Goal: Transaction & Acquisition: Book appointment/travel/reservation

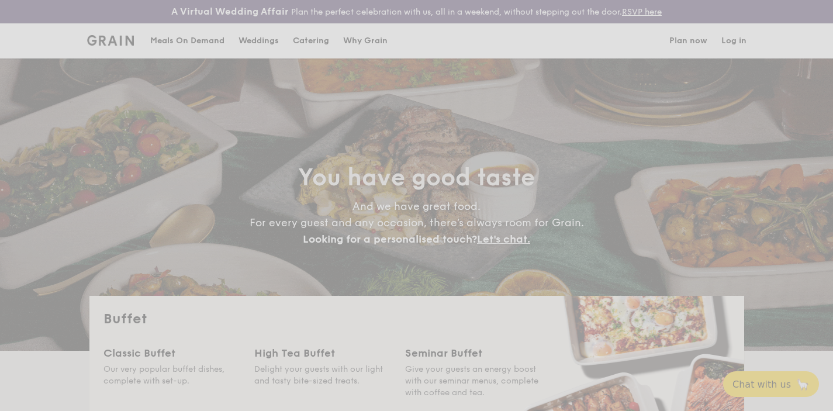
select select
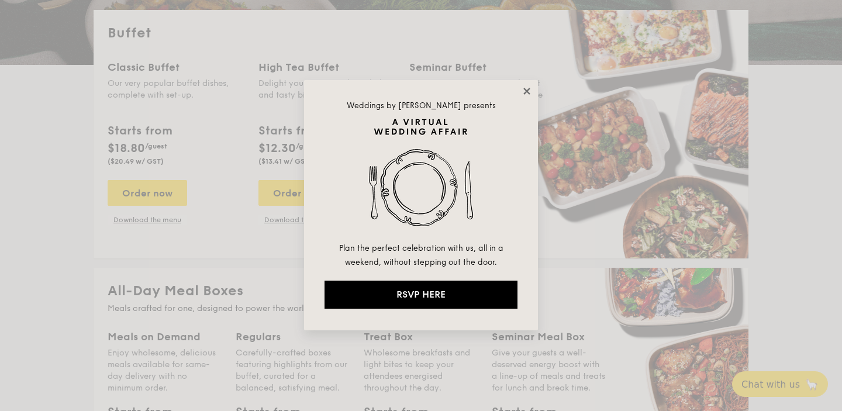
click at [522, 96] on icon at bounding box center [527, 91] width 11 height 11
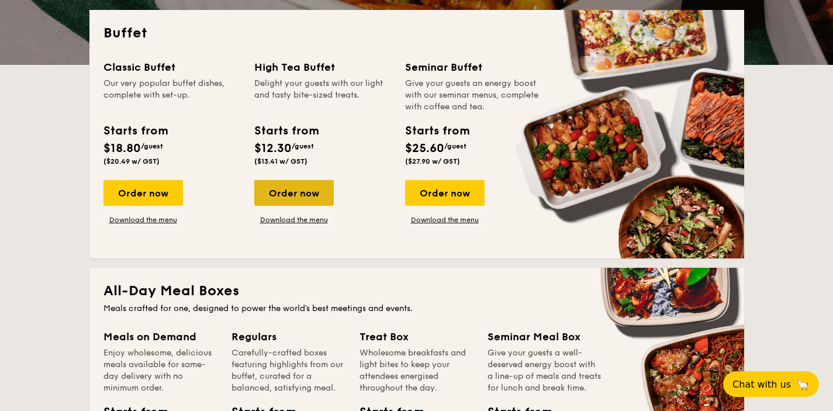
click at [305, 199] on div "Order now" at bounding box center [294, 193] width 80 height 26
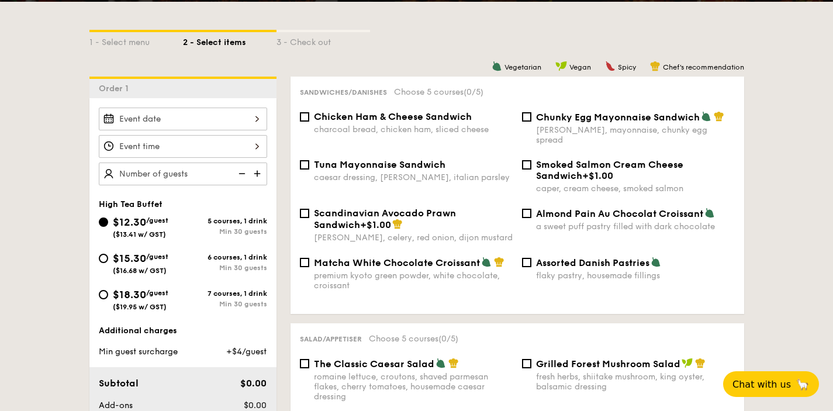
scroll to position [282, 0]
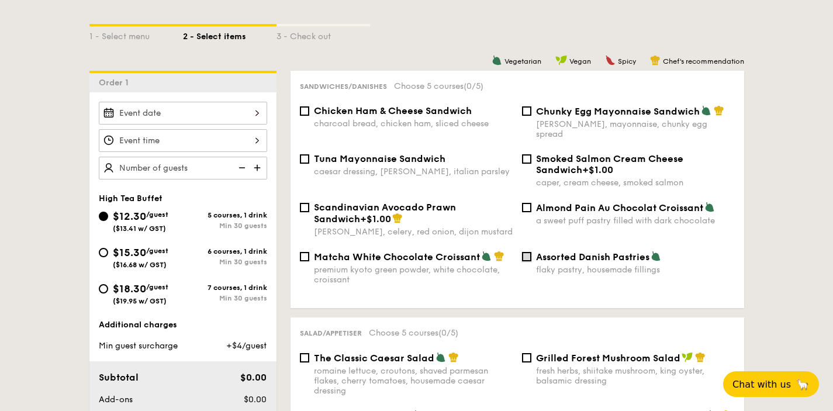
click at [529, 252] on input "Assorted Danish Pastries flaky pastry, housemade fillings" at bounding box center [526, 256] width 9 height 9
checkbox input "true"
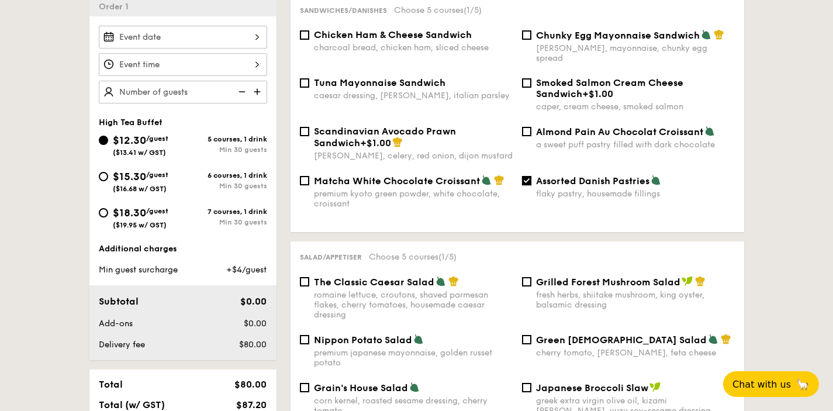
scroll to position [368, 0]
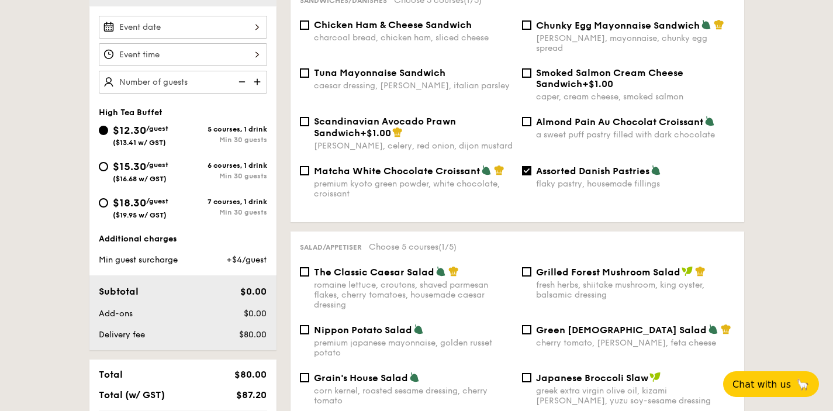
click at [532, 116] on div "Almond Pain Au Chocolat Croissant a sweet puff pastry filled with dark chocolate" at bounding box center [628, 128] width 222 height 24
click at [530, 117] on input "Almond Pain Au Chocolat Croissant a sweet puff pastry filled with dark chocolate" at bounding box center [526, 121] width 9 height 9
checkbox input "true"
click at [305, 117] on input "Scandinavian Avocado Prawn Sandwich +$1.00 [PERSON_NAME], celery, red onion, di…" at bounding box center [304, 121] width 9 height 9
checkbox input "true"
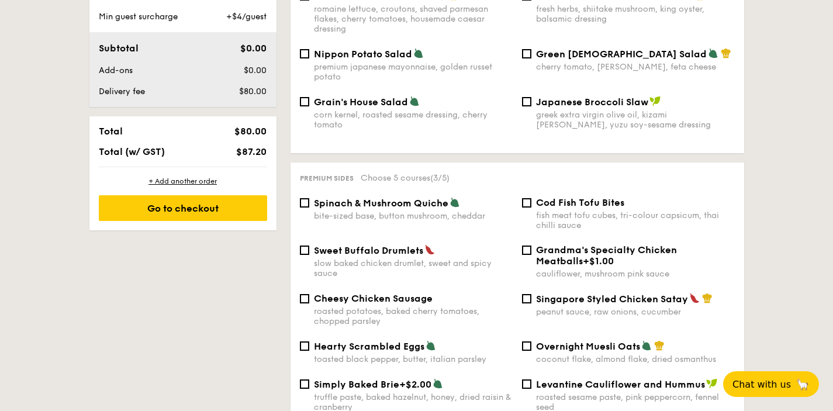
scroll to position [654, 0]
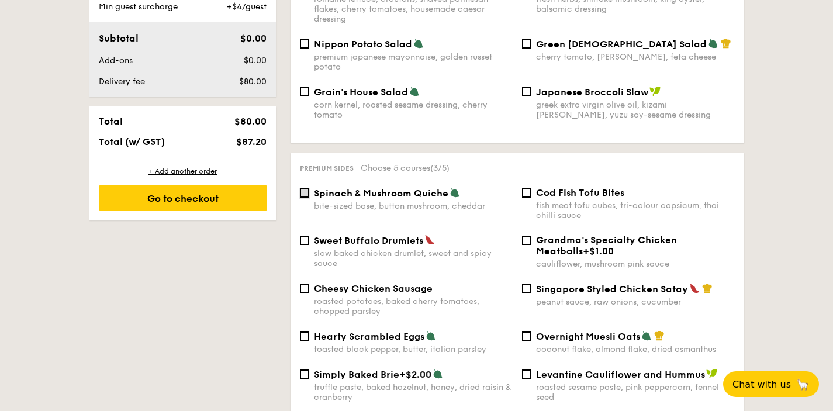
click at [305, 188] on input "Spinach & Mushroom Quiche bite-sized base, button mushroom, cheddar" at bounding box center [304, 192] width 9 height 9
checkbox input "true"
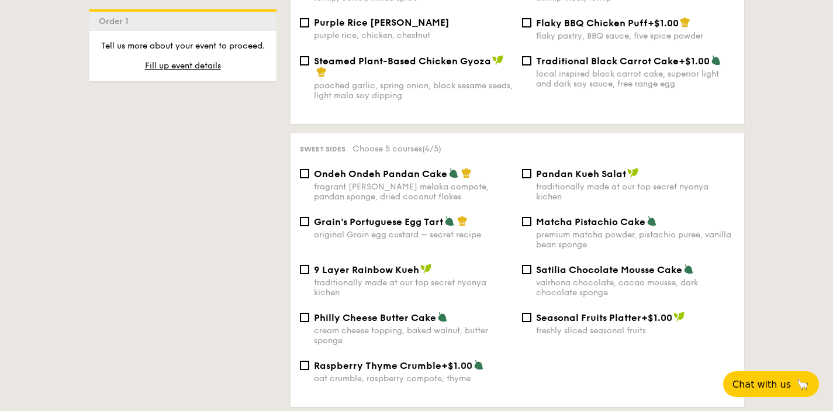
scroll to position [1202, 0]
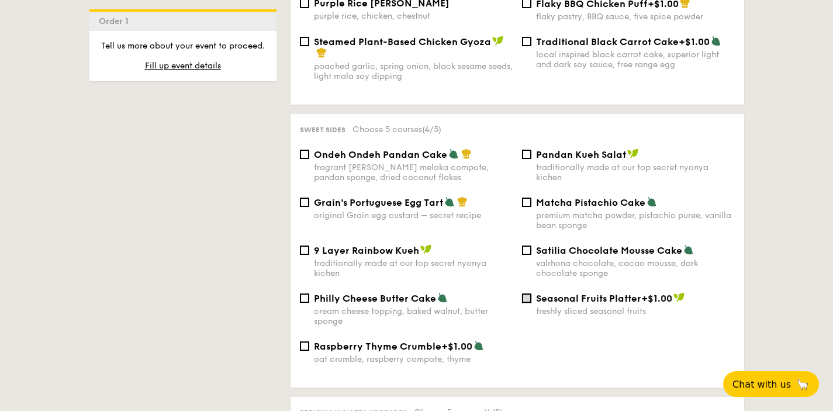
click at [529, 299] on input "Seasonal Fruits Platter +$1.00 freshly sliced seasonal fruits" at bounding box center [526, 298] width 9 height 9
checkbox input "true"
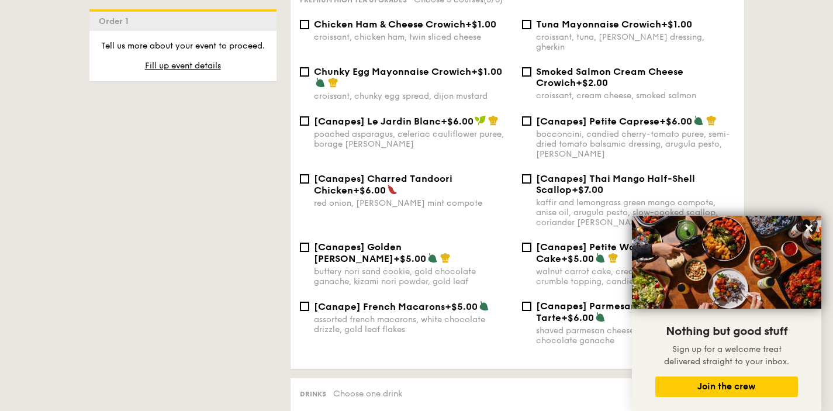
scroll to position [1189, 0]
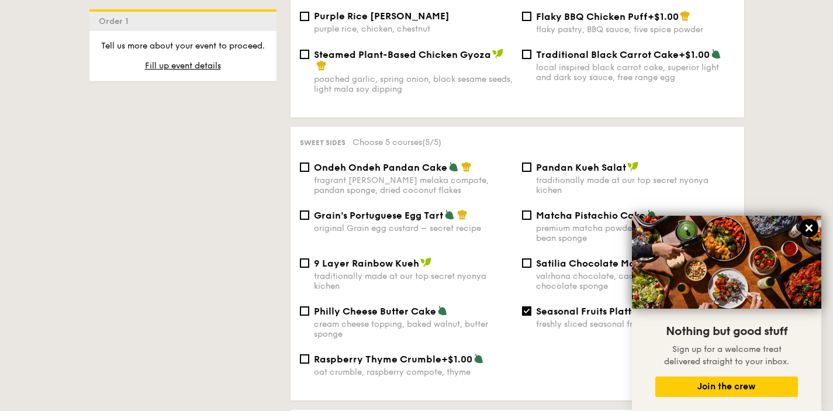
click at [812, 232] on icon at bounding box center [809, 228] width 11 height 11
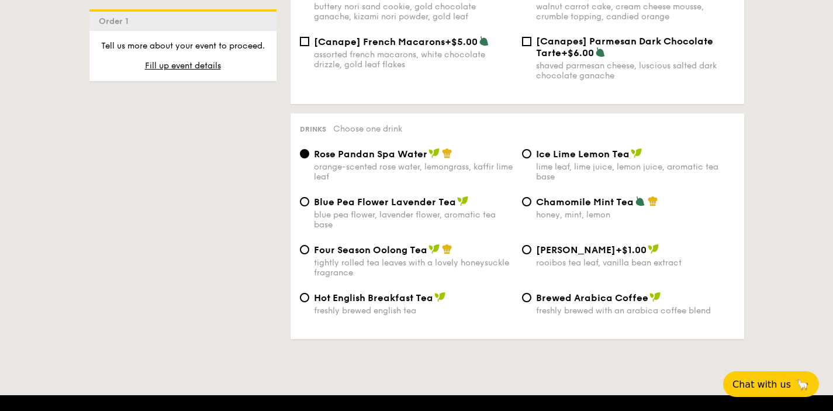
scroll to position [1879, 0]
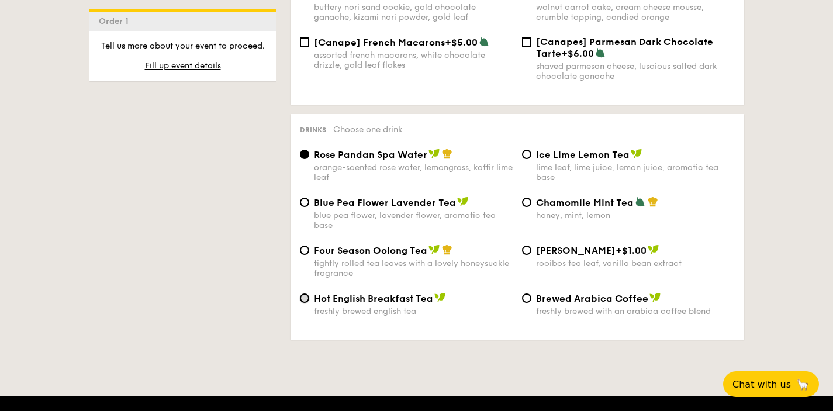
click at [306, 299] on input "Hot English Breakfast Tea freshly brewed english tea" at bounding box center [304, 298] width 9 height 9
radio input "true"
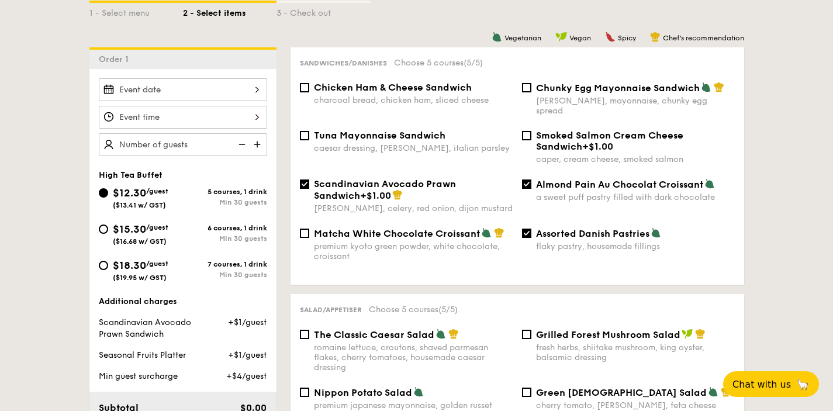
scroll to position [306, 0]
click at [109, 263] on div "$18.30 /guest ($19.95 w/ GST)" at bounding box center [141, 269] width 84 height 25
click at [108, 263] on input "$18.30 /guest ($19.95 w/ GST) 7 courses, 1 drink Min 30 guests" at bounding box center [103, 264] width 9 height 9
radio input "true"
checkbox input "false"
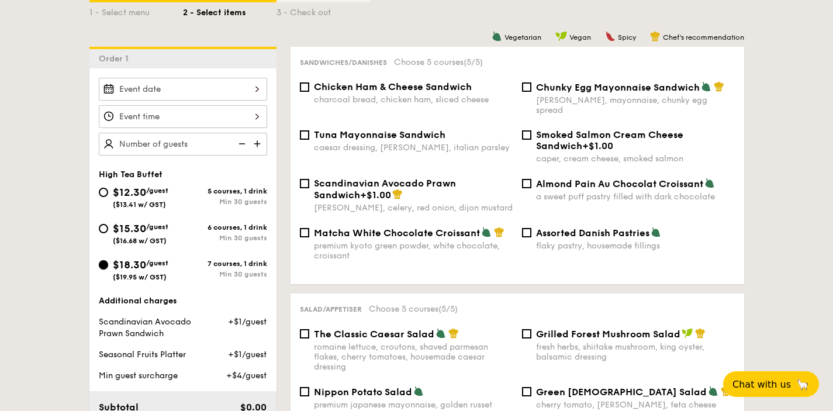
checkbox input "false"
radio input "true"
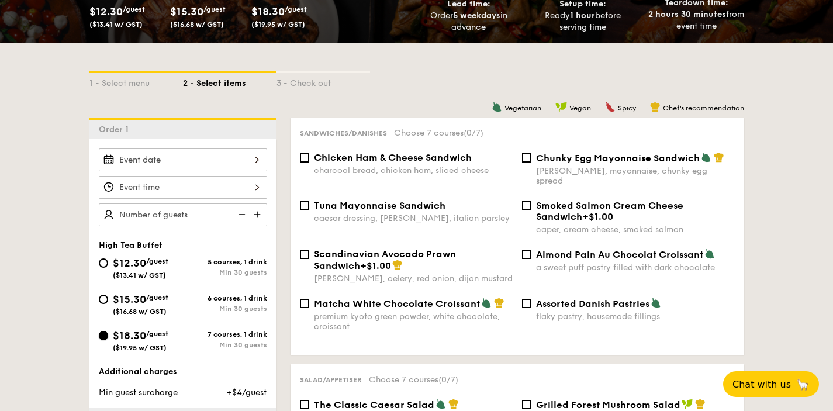
scroll to position [453, 0]
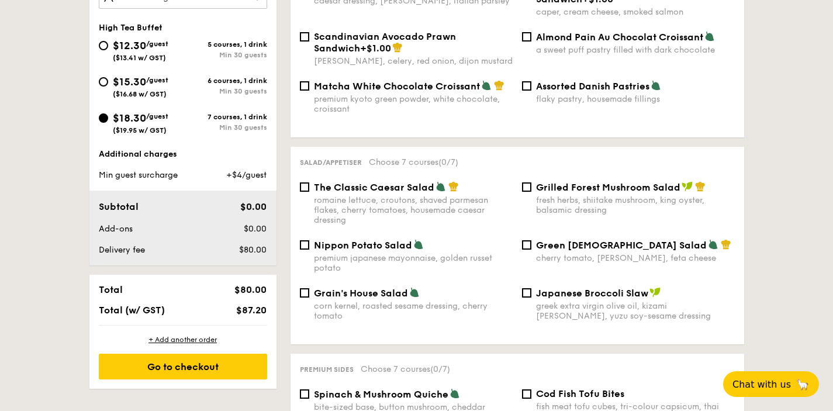
click at [533, 33] on div "Almond Pain Au Chocolat Croissant a sweet puff pastry filled with dark chocolate" at bounding box center [628, 43] width 222 height 24
click at [532, 31] on div "Almond Pain Au Chocolat Croissant a sweet puff pastry filled with dark chocolate" at bounding box center [628, 43] width 222 height 24
click at [529, 34] on div "Almond Pain Au Chocolat Croissant a sweet puff pastry filled with dark chocolate" at bounding box center [628, 43] width 222 height 24
click at [526, 44] on label "Almond Pain Au Chocolat Croissant a sweet puff pastry filled with dark chocolate" at bounding box center [628, 49] width 213 height 11
click at [526, 35] on input "Almond Pain Au Chocolat Croissant a sweet puff pastry filled with dark chocolate" at bounding box center [526, 36] width 9 height 9
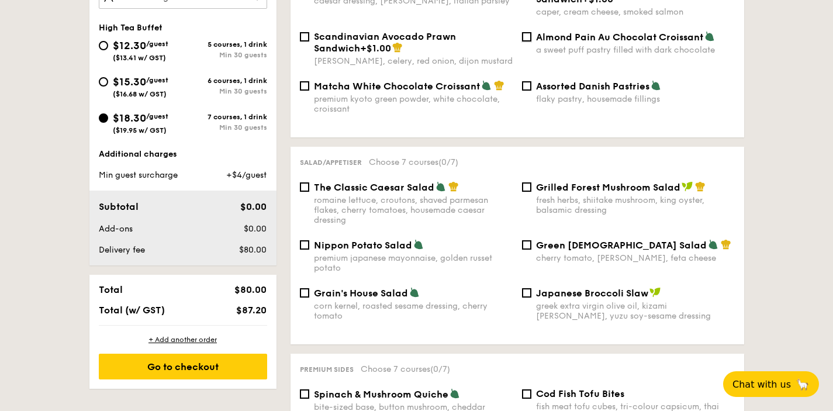
checkbox input "true"
click at [524, 81] on input "Assorted Danish Pastries flaky pastry, housemade fillings" at bounding box center [526, 85] width 9 height 9
checkbox input "true"
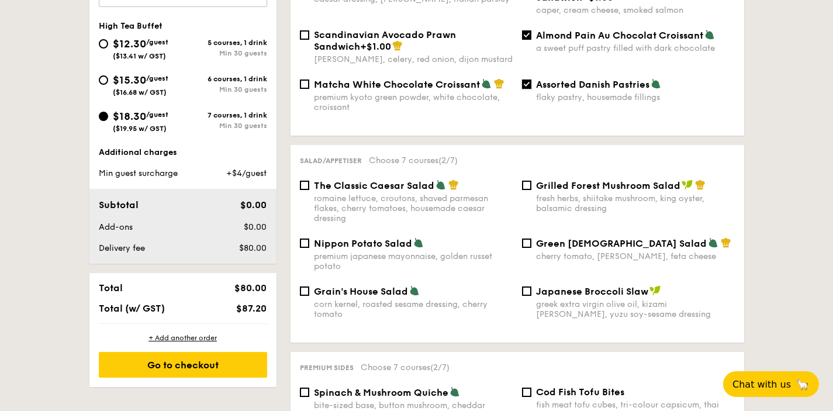
scroll to position [455, 0]
drag, startPoint x: 408, startPoint y: 232, endPoint x: 506, endPoint y: 234, distance: 98.3
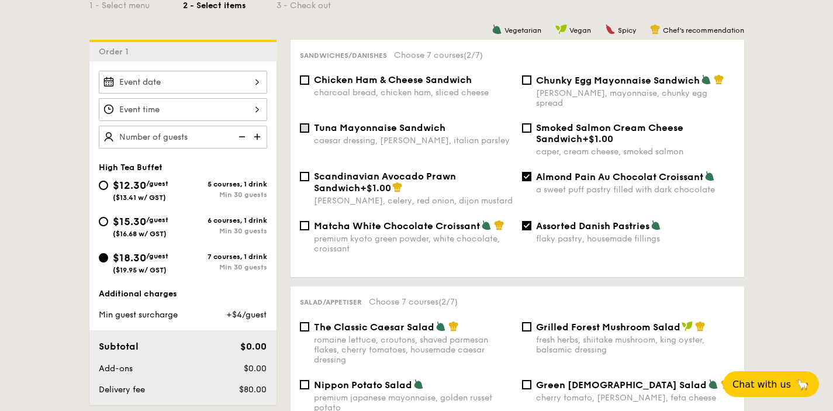
scroll to position [313, 0]
click at [304, 172] on input "Scandinavian Avocado Prawn Sandwich +$1.00 [PERSON_NAME], celery, red onion, di…" at bounding box center [304, 176] width 9 height 9
checkbox input "true"
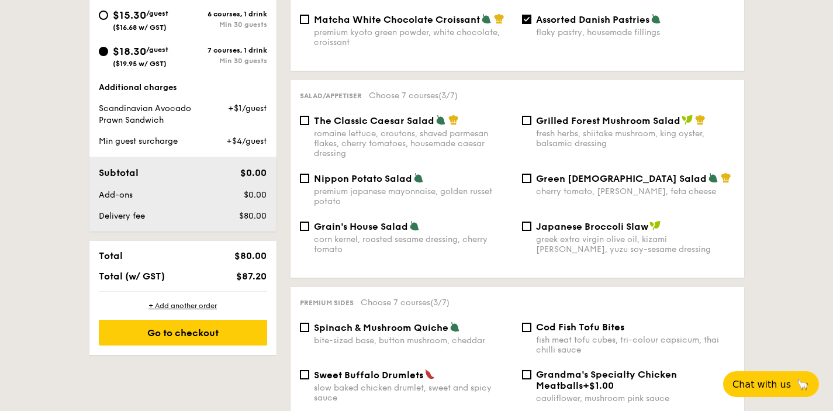
scroll to position [522, 0]
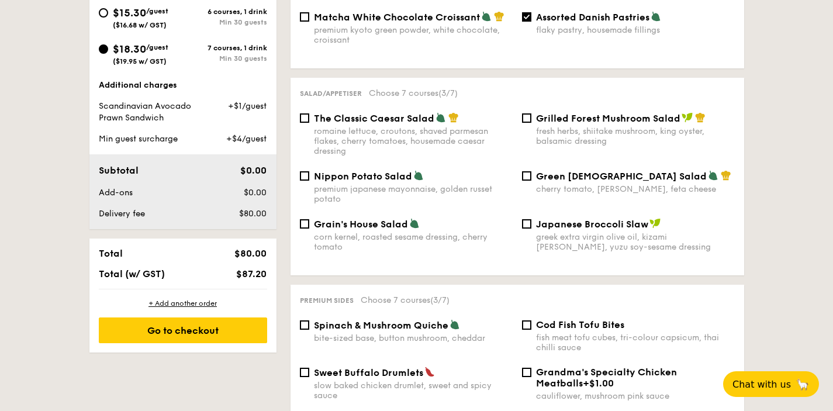
click at [534, 326] on div "Cod Fish Tofu Bites fish meat tofu cubes, tri-colour capsicum, thai chilli sauce" at bounding box center [628, 335] width 222 height 33
click at [527, 320] on input "Cod Fish Tofu Bites fish meat tofu cubes, tri-colour capsicum, thai chilli sauce" at bounding box center [526, 324] width 9 height 9
click at [526, 320] on input "Cod Fish Tofu Bites fish meat tofu cubes, tri-colour capsicum, thai chilli sauce" at bounding box center [526, 324] width 9 height 9
checkbox input "false"
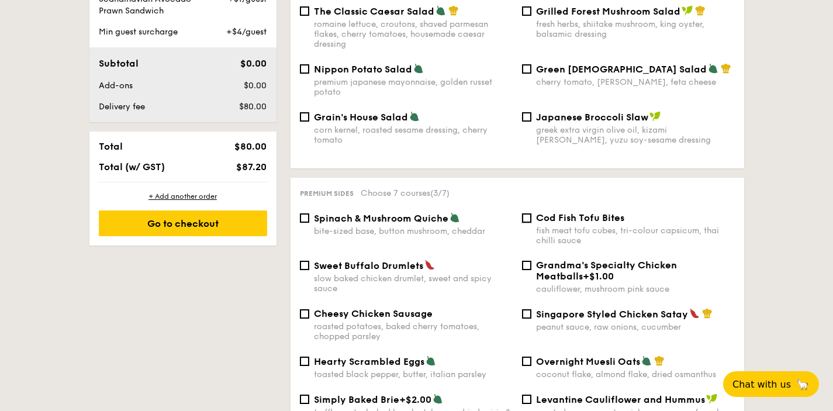
scroll to position [658, 0]
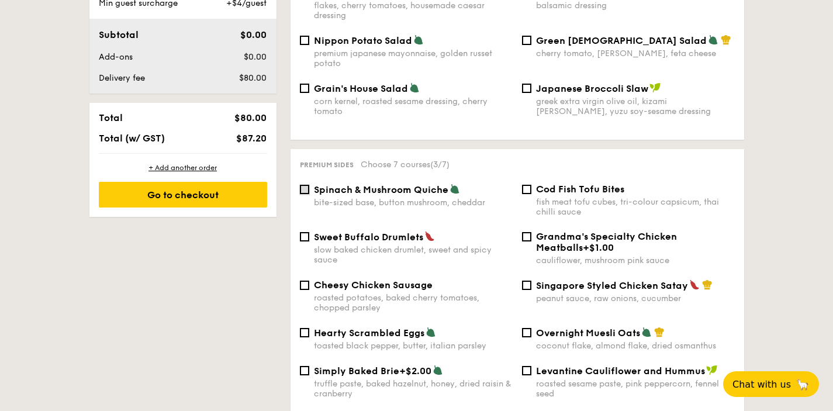
click at [302, 185] on input "Spinach & Mushroom Quiche bite-sized base, button mushroom, cheddar" at bounding box center [304, 189] width 9 height 9
checkbox input "true"
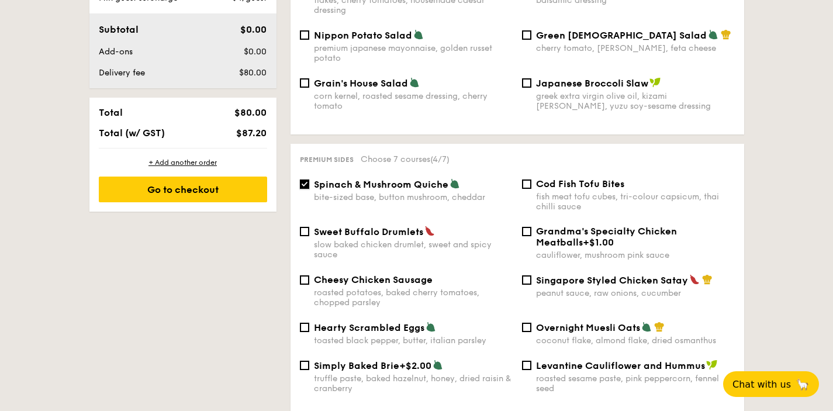
scroll to position [695, 0]
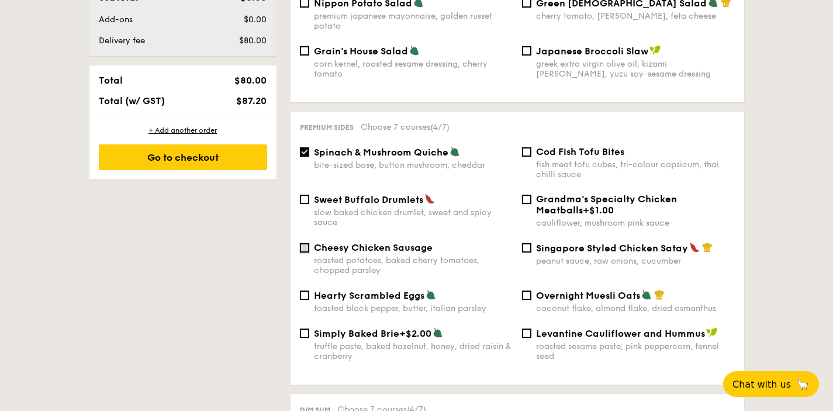
click at [305, 243] on input "Cheesy Chicken Sausage roasted potatoes, baked cherry tomatoes, chopped parsley" at bounding box center [304, 247] width 9 height 9
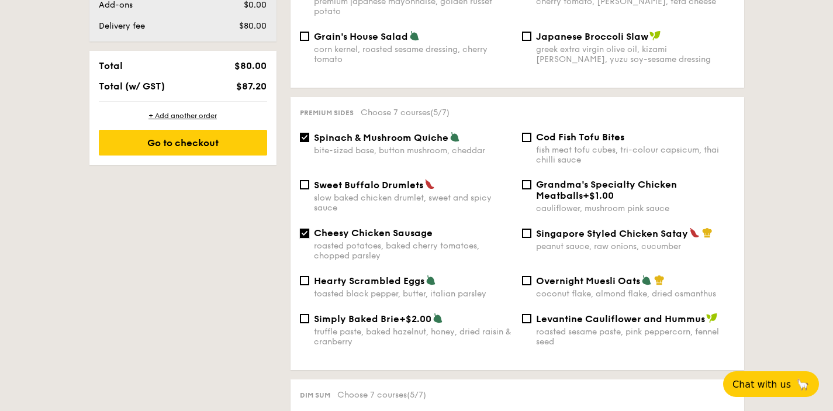
scroll to position [710, 0]
click at [308, 229] on input "Cheesy Chicken Sausage roasted potatoes, baked cherry tomatoes, chopped parsley" at bounding box center [304, 233] width 9 height 9
checkbox input "false"
drag, startPoint x: 544, startPoint y: 206, endPoint x: 612, endPoint y: 209, distance: 68.5
click at [610, 210] on div "Sweet Buffalo Drumlets slow baked chicken drumlet, sweet and spicy sauce Grandm…" at bounding box center [517, 203] width 444 height 49
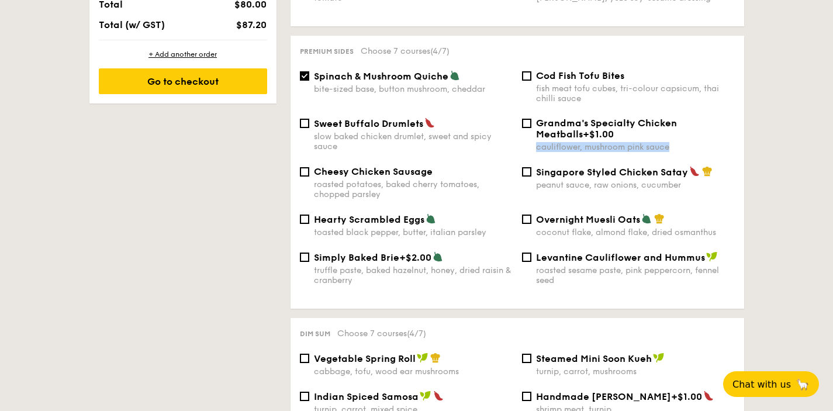
scroll to position [772, 0]
click at [524, 287] on div "Simply Baked Brie +$2.00 truffle paste, baked hazelnut, honey, dried raisin & c…" at bounding box center [517, 275] width 444 height 48
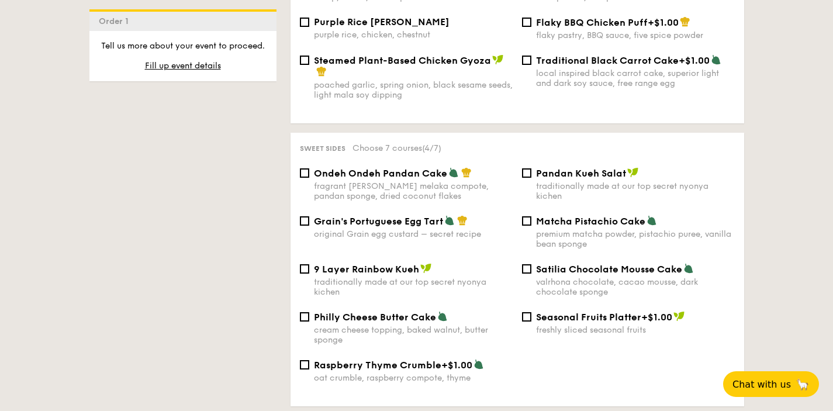
scroll to position [1212, 0]
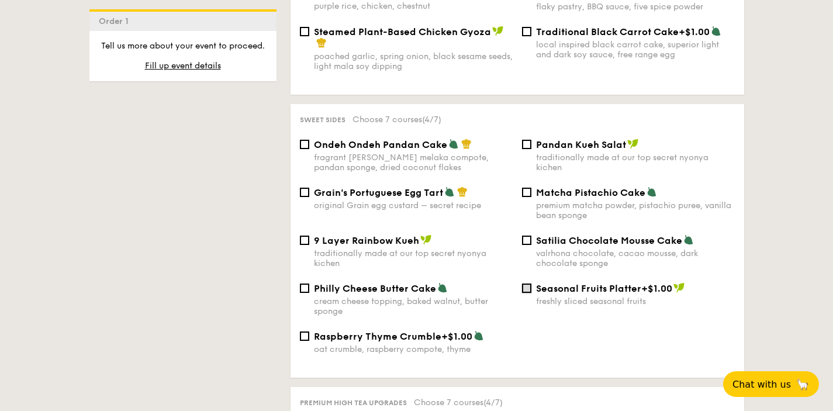
click at [529, 289] on input "Seasonal Fruits Platter +$1.00 freshly sliced seasonal fruits" at bounding box center [526, 288] width 9 height 9
checkbox input "true"
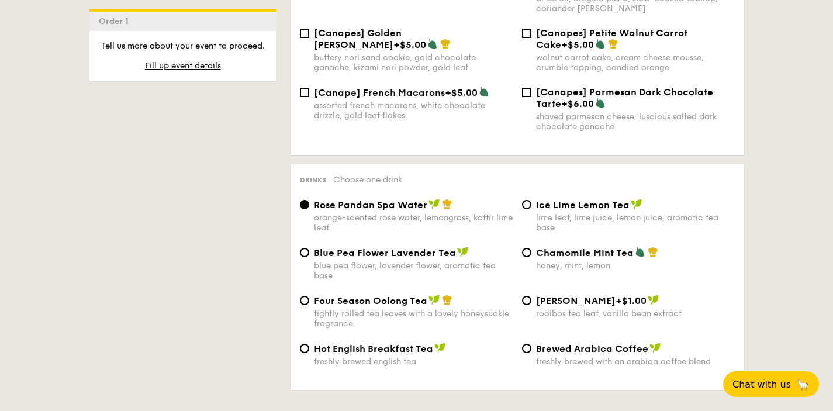
scroll to position [1831, 0]
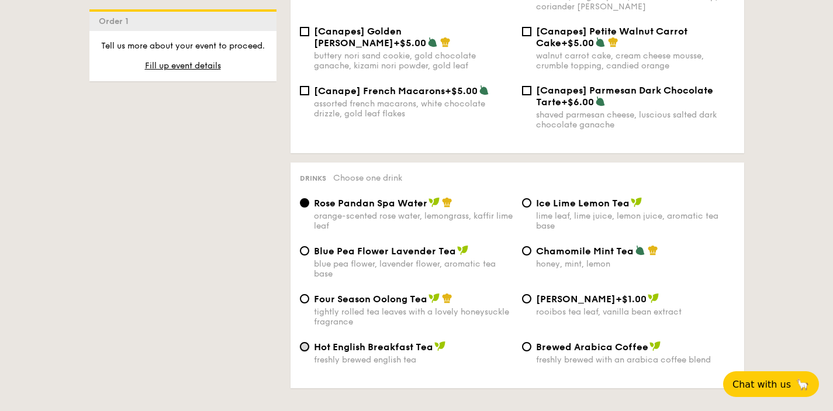
click at [302, 345] on input "Hot English Breakfast Tea freshly brewed english tea" at bounding box center [304, 346] width 9 height 9
radio input "true"
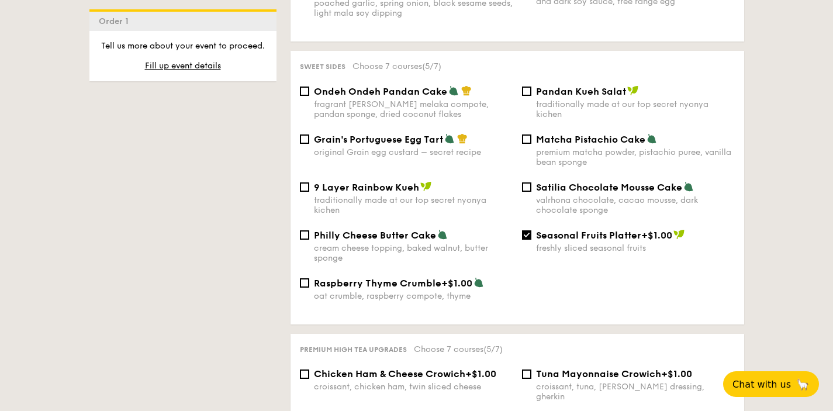
scroll to position [1255, 0]
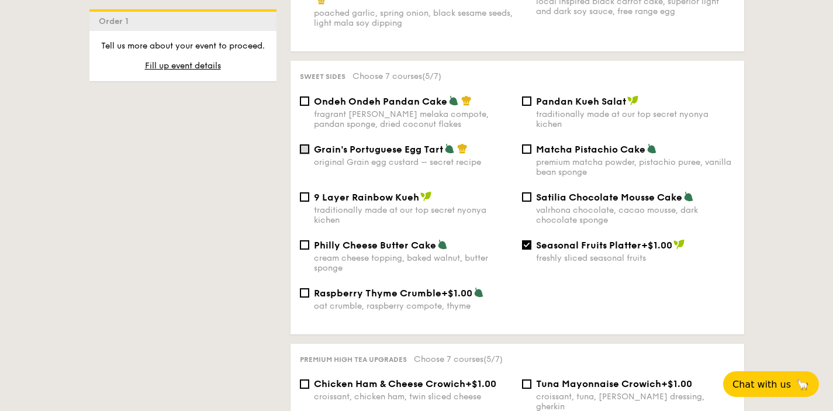
click at [302, 147] on input "Grain's Portuguese Egg Tart original Grain egg custard – secret recipe" at bounding box center [304, 148] width 9 height 9
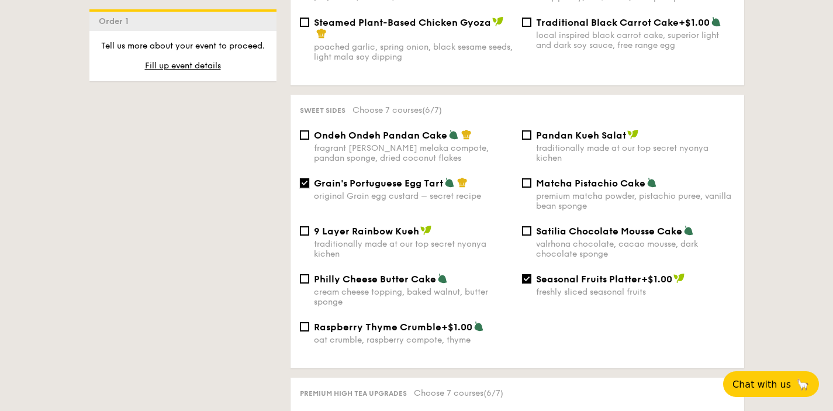
scroll to position [1206, 0]
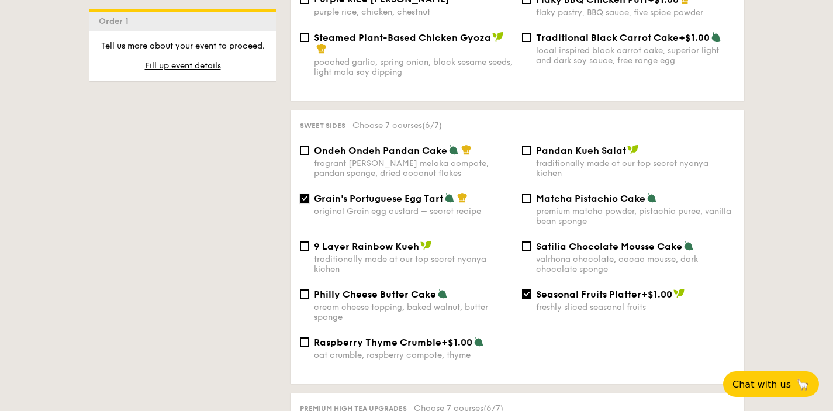
click at [307, 196] on input "Grain's Portuguese Egg Tart original Grain egg custard – secret recipe" at bounding box center [304, 198] width 9 height 9
checkbox input "false"
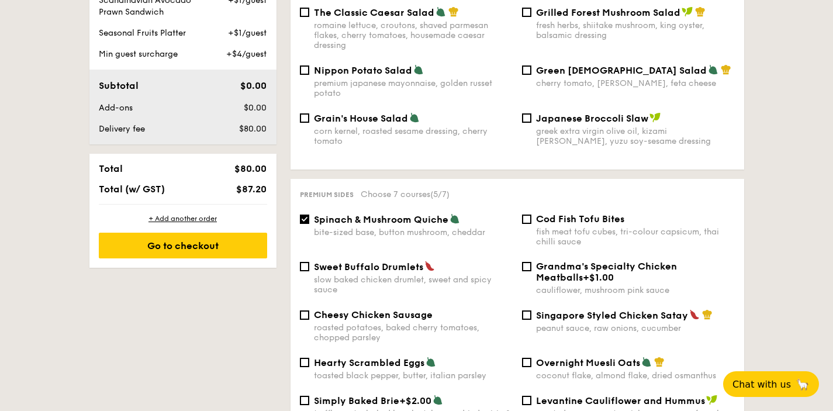
scroll to position [678, 0]
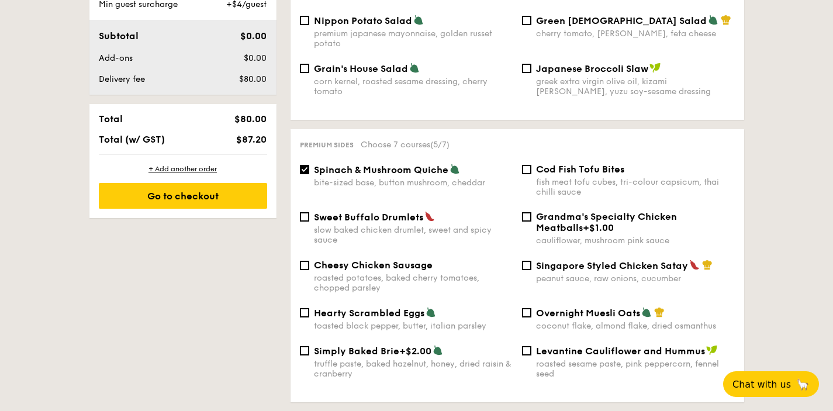
drag, startPoint x: 339, startPoint y: 139, endPoint x: 316, endPoint y: 139, distance: 22.8
click at [315, 141] on span "Premium sides" at bounding box center [327, 145] width 54 height 8
click at [441, 147] on div "Premium sides Choose 7 courses (5/7) Spinach & Mushroom Quiche bite-sized base,…" at bounding box center [518, 265] width 454 height 273
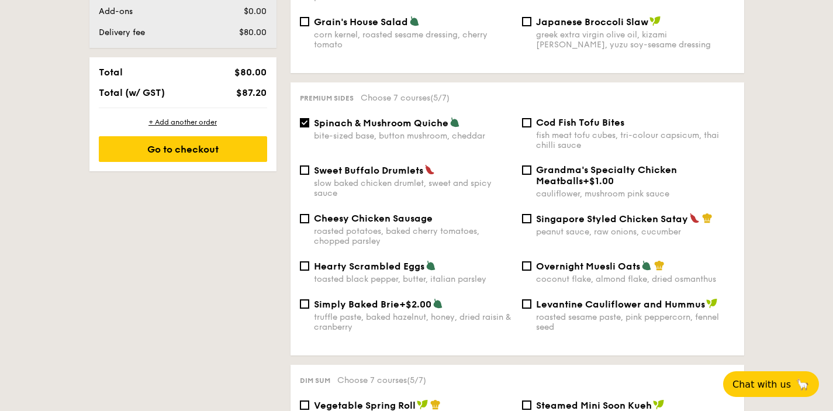
scroll to position [727, 0]
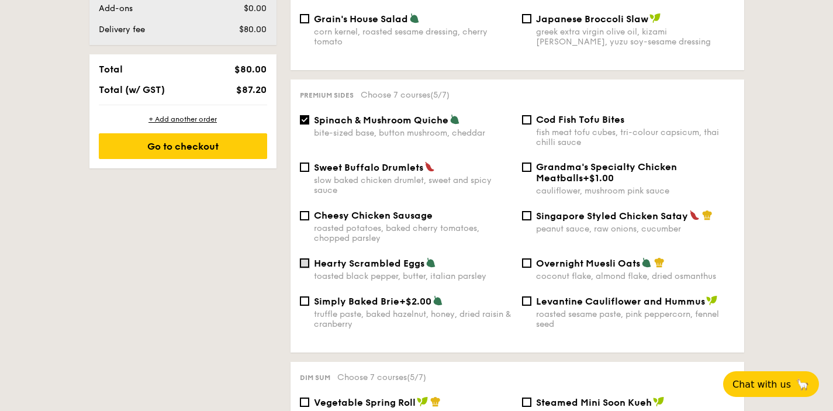
click at [302, 258] on input "Hearty Scrambled Eggs toasted black pepper, butter, italian parsley" at bounding box center [304, 262] width 9 height 9
checkbox input "true"
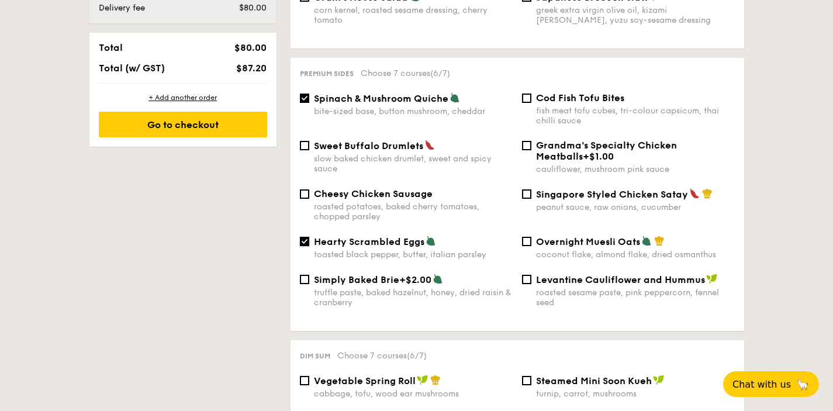
scroll to position [743, 0]
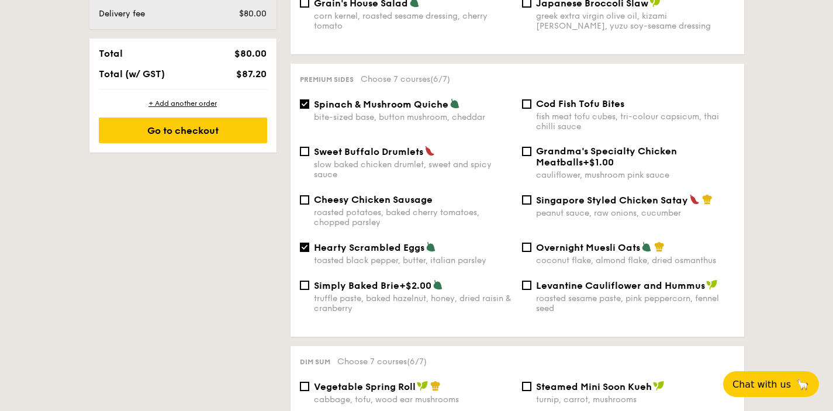
click at [503, 115] on div "bite-sized base, button mushroom, cheddar" at bounding box center [413, 117] width 199 height 10
click at [309, 109] on input "Spinach & Mushroom Quiche bite-sized base, button mushroom, cheddar" at bounding box center [304, 103] width 9 height 9
click at [315, 99] on span "Spinach & Mushroom Quiche" at bounding box center [381, 104] width 134 height 11
click at [309, 99] on input "Spinach & Mushroom Quiche bite-sized base, button mushroom, cheddar" at bounding box center [304, 103] width 9 height 9
checkbox input "true"
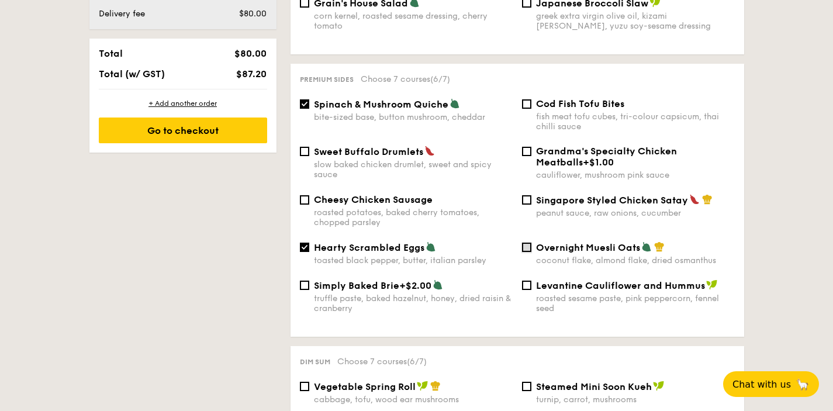
click at [527, 244] on input "Overnight Muesli Oats coconut flake, almond flake, dried osmanthus" at bounding box center [526, 247] width 9 height 9
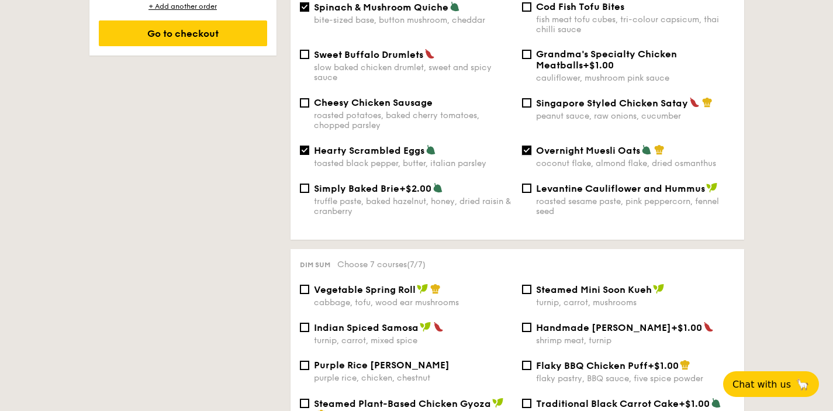
scroll to position [821, 0]
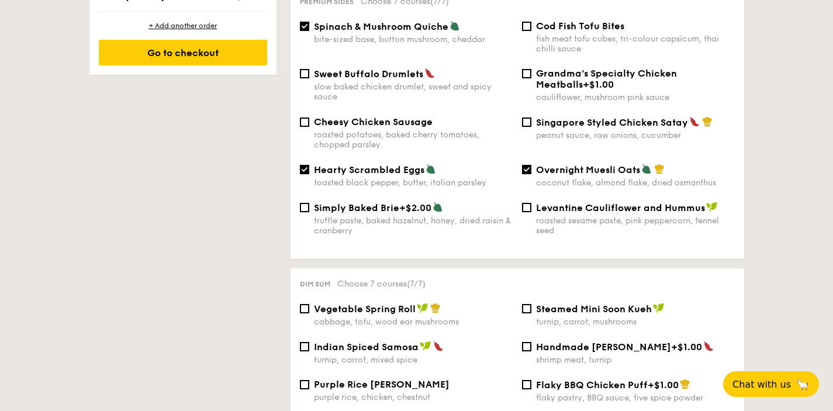
click at [531, 167] on div "Overnight Muesli Oats coconut flake, almond flake, dried osmanthus" at bounding box center [628, 176] width 222 height 24
click at [527, 167] on input "Overnight Muesli Oats coconut flake, almond flake, dried osmanthus" at bounding box center [526, 169] width 9 height 9
checkbox input "false"
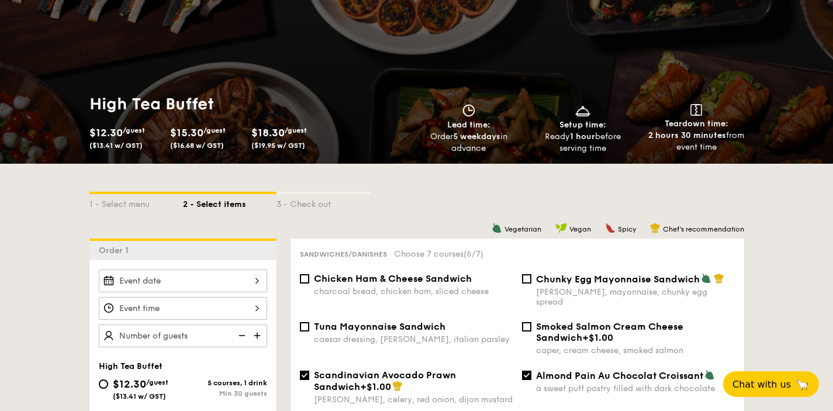
scroll to position [163, 0]
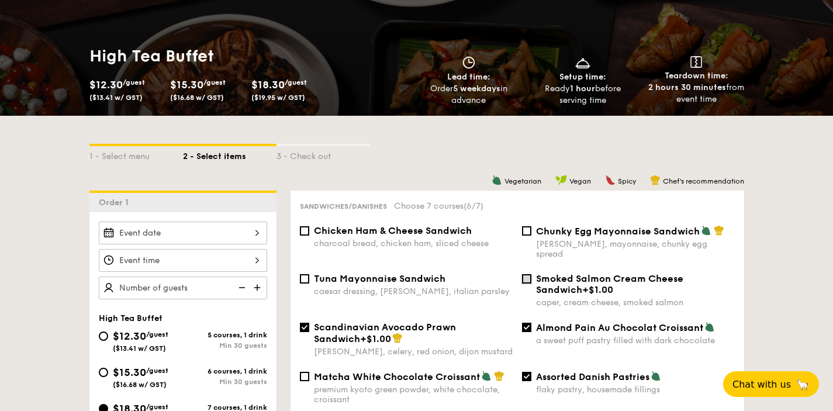
click at [523, 274] on input "Smoked Salmon Cream Cheese Sandwich +$1.00 caper, cream cheese, smoked salmon" at bounding box center [526, 278] width 9 height 9
checkbox input "true"
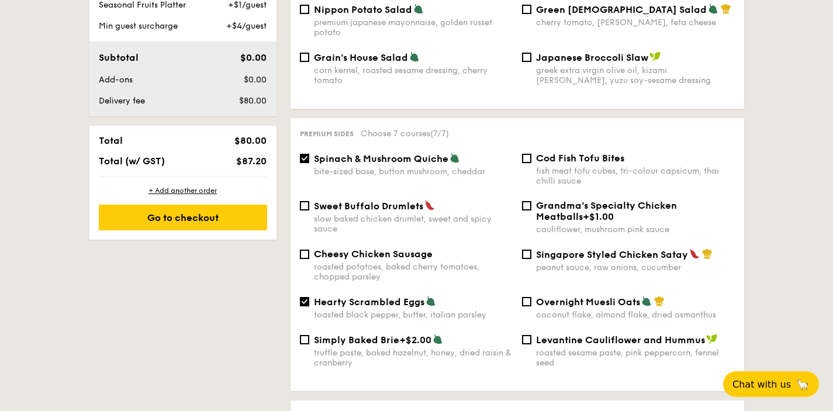
scroll to position [688, 0]
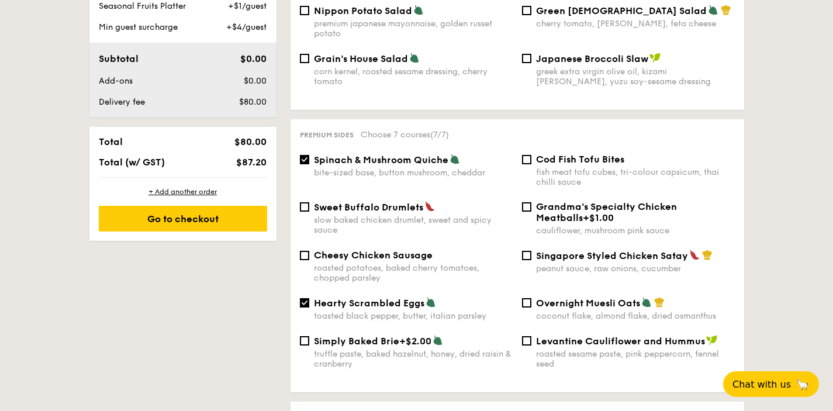
drag, startPoint x: 351, startPoint y: 134, endPoint x: 325, endPoint y: 133, distance: 26.3
click at [325, 133] on div "Premium sides Choose 7 courses (7/7) Spinach & Mushroom Quiche bite-sized base,…" at bounding box center [518, 255] width 454 height 273
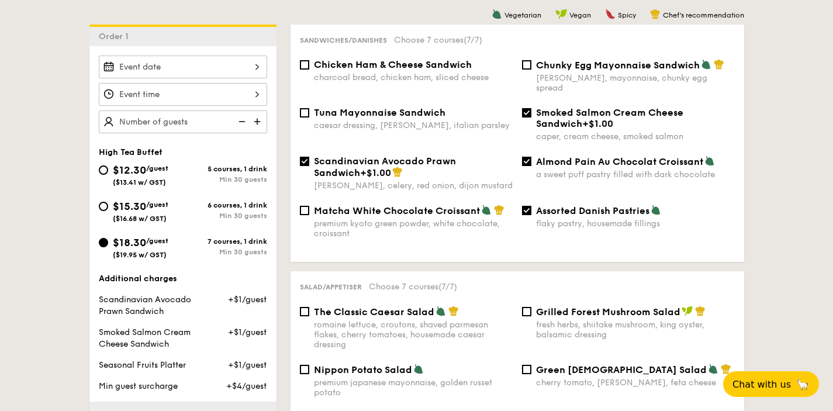
scroll to position [329, 0]
click at [111, 210] on div "$15.30 /guest ($16.68 w/ GST)" at bounding box center [141, 210] width 84 height 25
click at [108, 210] on input "$15.30 /guest ($16.68 w/ GST) 6 courses, 1 drink Min 30 guests" at bounding box center [103, 206] width 9 height 9
radio input "true"
checkbox input "false"
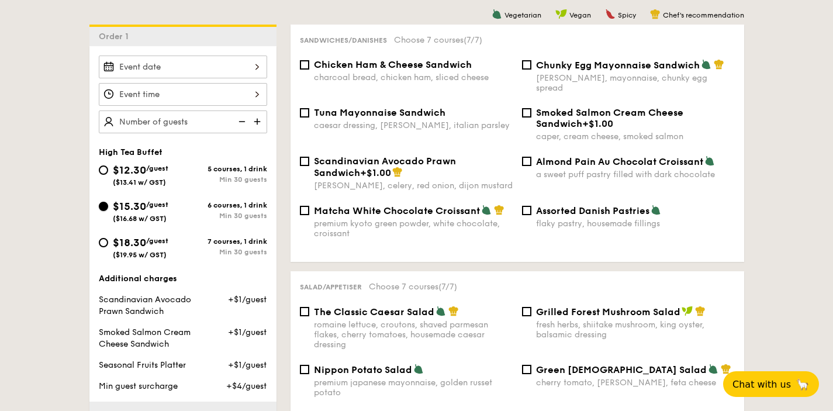
checkbox input "false"
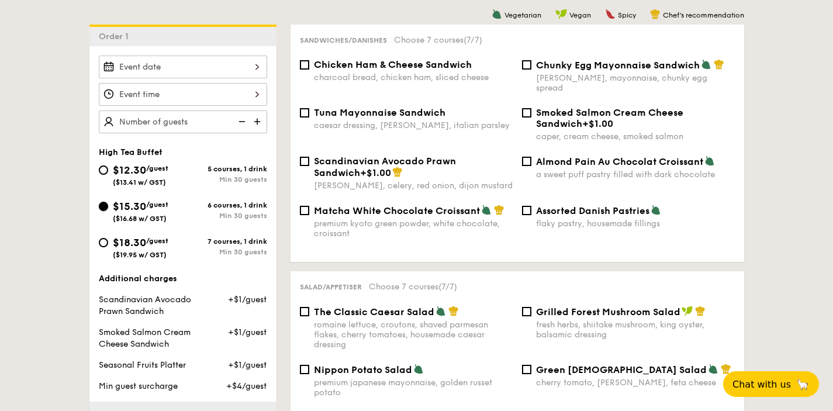
checkbox input "false"
radio input "true"
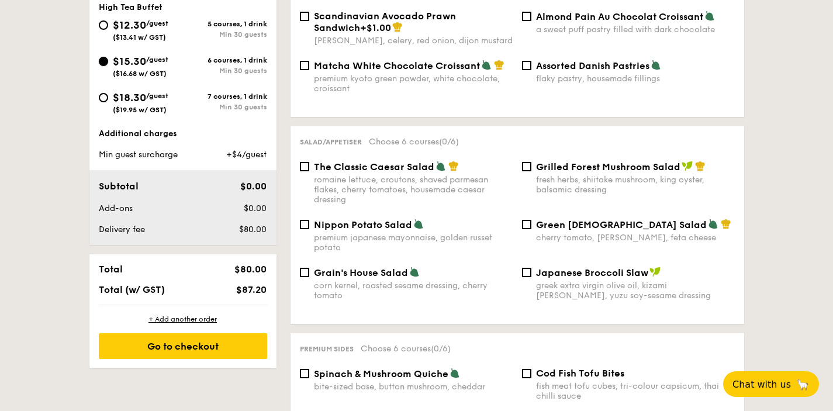
scroll to position [272, 0]
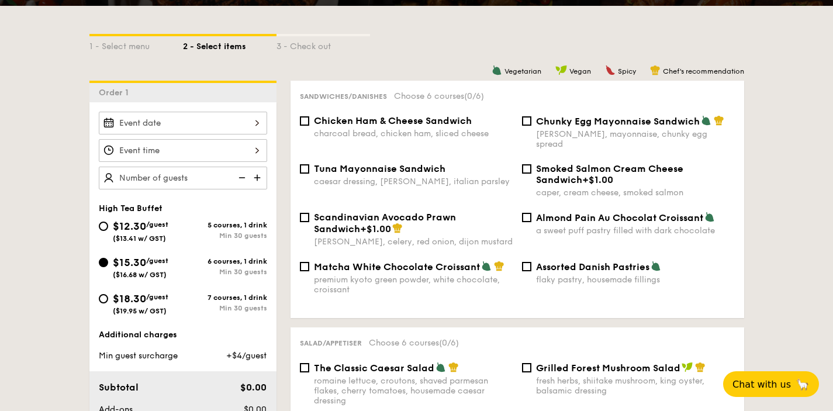
click at [111, 299] on div "$18.30 /guest ($19.95 w/ GST)" at bounding box center [141, 303] width 84 height 25
click at [108, 299] on input "$18.30 /guest ($19.95 w/ GST) 7 courses, 1 drink Min 30 guests" at bounding box center [103, 298] width 9 height 9
radio input "true"
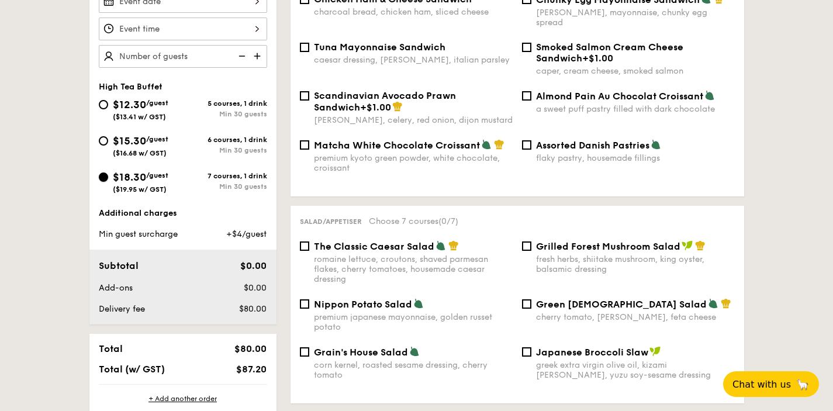
scroll to position [316, 0]
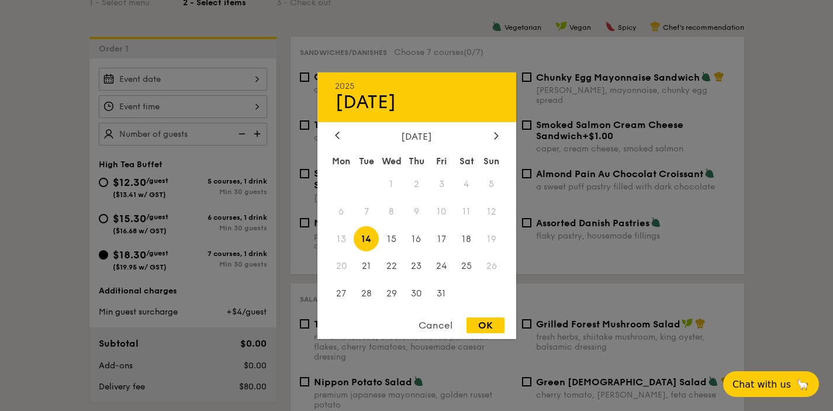
click at [239, 84] on div "2025 Oct [DATE] Tue Wed Thu Fri Sat Sun 1 2 3 4 5 6 7 8 9 10 11 12 13 14 15 16 …" at bounding box center [183, 79] width 168 height 23
click at [502, 137] on div "[DATE]" at bounding box center [416, 135] width 199 height 11
click at [496, 134] on icon at bounding box center [496, 136] width 5 height 8
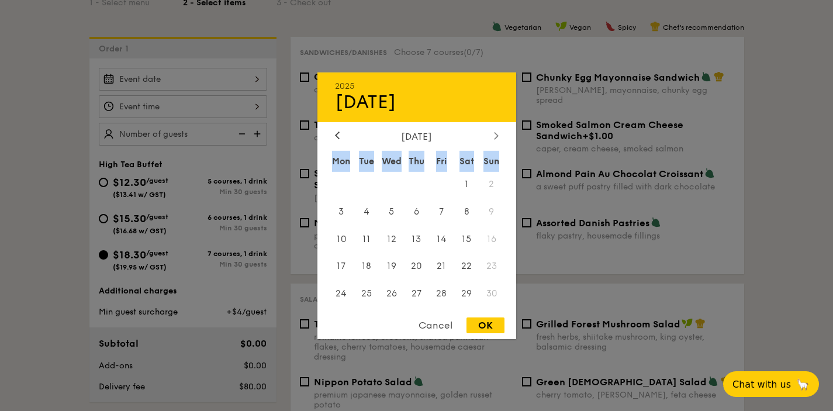
click at [496, 134] on icon at bounding box center [496, 136] width 5 height 8
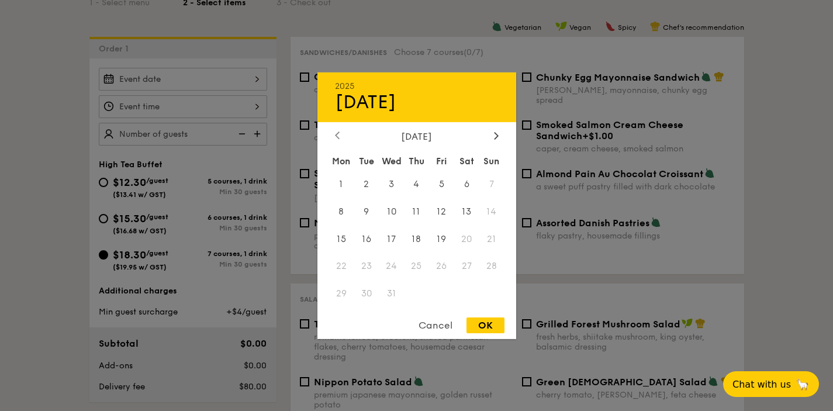
click at [333, 131] on div at bounding box center [337, 135] width 11 height 11
click at [344, 136] on div "[DATE]" at bounding box center [417, 135] width 164 height 11
click at [337, 135] on icon at bounding box center [337, 136] width 5 height 8
click at [460, 267] on span "25" at bounding box center [466, 266] width 25 height 25
click at [495, 324] on div "OK" at bounding box center [486, 325] width 38 height 16
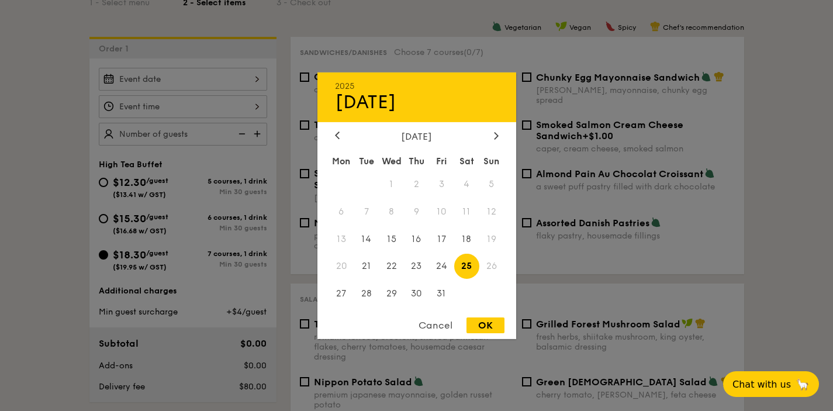
type input "[DATE]"
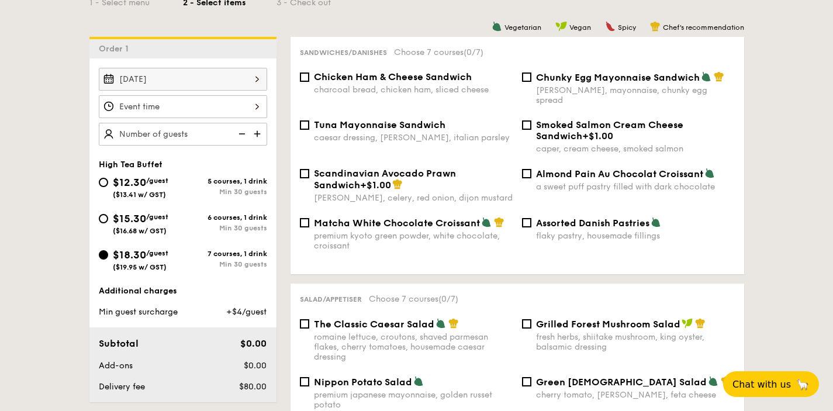
click at [170, 115] on div at bounding box center [183, 106] width 168 height 23
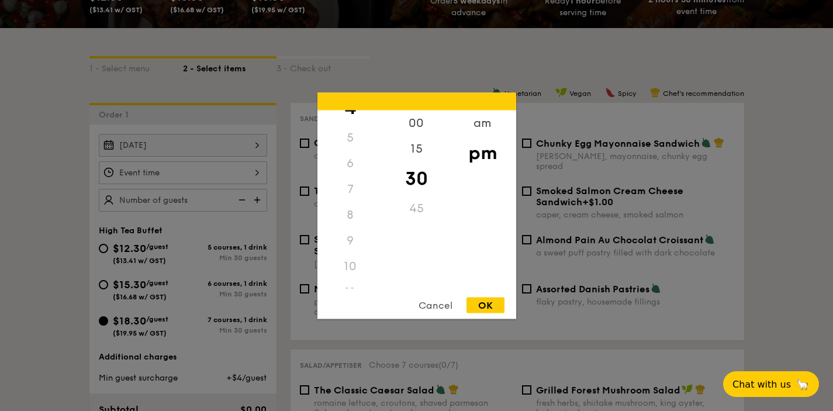
scroll to position [120, 0]
click at [348, 241] on div "9" at bounding box center [350, 243] width 66 height 26
click at [351, 241] on div "9" at bounding box center [350, 243] width 66 height 26
click at [361, 234] on div "9" at bounding box center [350, 243] width 66 height 26
click at [361, 235] on div "9" at bounding box center [350, 243] width 66 height 26
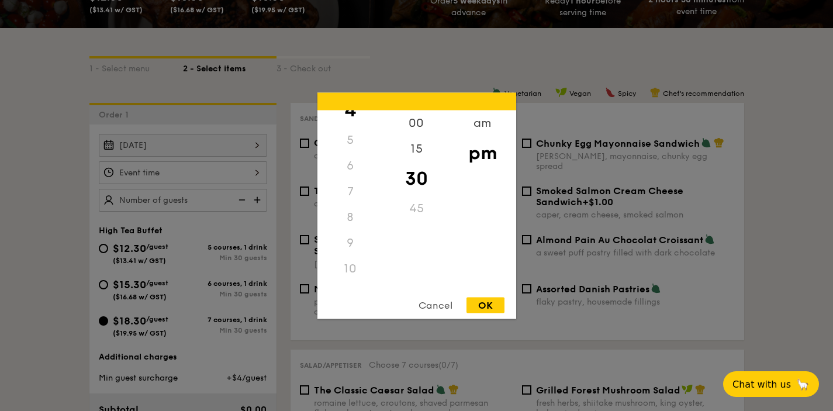
click at [355, 190] on div "7" at bounding box center [350, 191] width 66 height 26
drag, startPoint x: 461, startPoint y: 161, endPoint x: 473, endPoint y: 199, distance: 39.9
click at [473, 199] on div "am pm" at bounding box center [483, 199] width 66 height 178
click at [476, 120] on div "am" at bounding box center [483, 127] width 66 height 34
click at [353, 239] on div "9" at bounding box center [350, 239] width 66 height 34
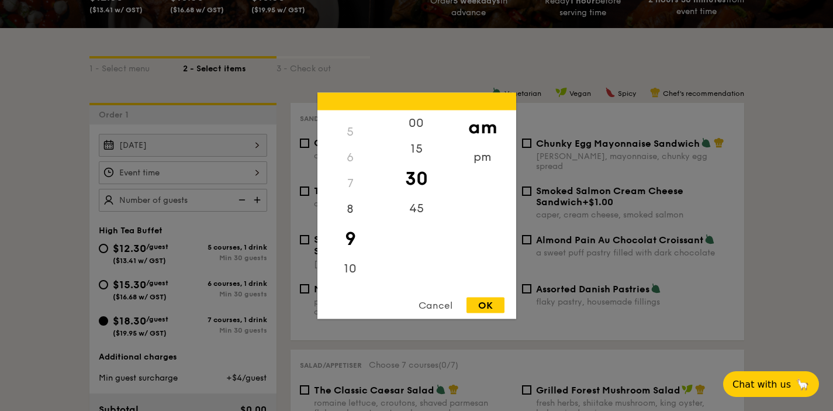
click at [475, 303] on div "OK" at bounding box center [486, 305] width 38 height 16
type input "9:30AM"
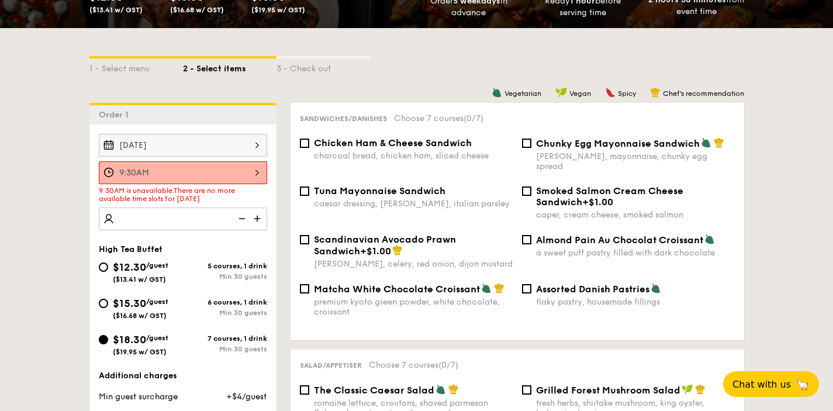
click at [256, 219] on img at bounding box center [259, 219] width 18 height 22
type input "20 guests"
click at [165, 180] on div "9:30AM" at bounding box center [183, 172] width 168 height 23
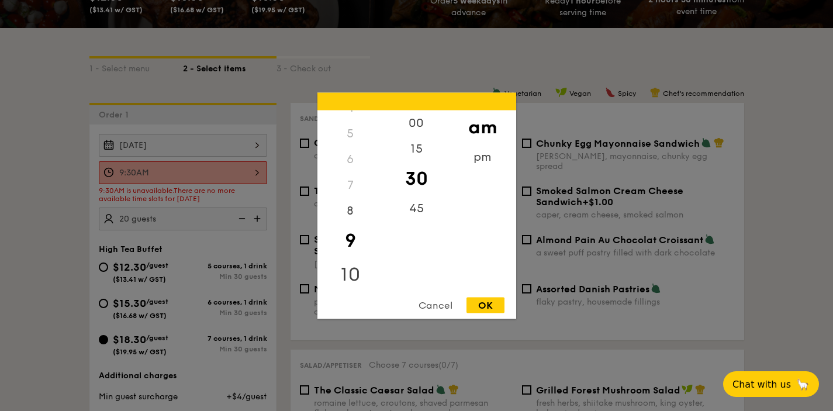
scroll to position [119, 0]
click at [350, 268] on div "10" at bounding box center [350, 274] width 66 height 34
click at [417, 125] on div "00" at bounding box center [417, 127] width 66 height 34
click at [478, 299] on div "OK" at bounding box center [486, 305] width 38 height 16
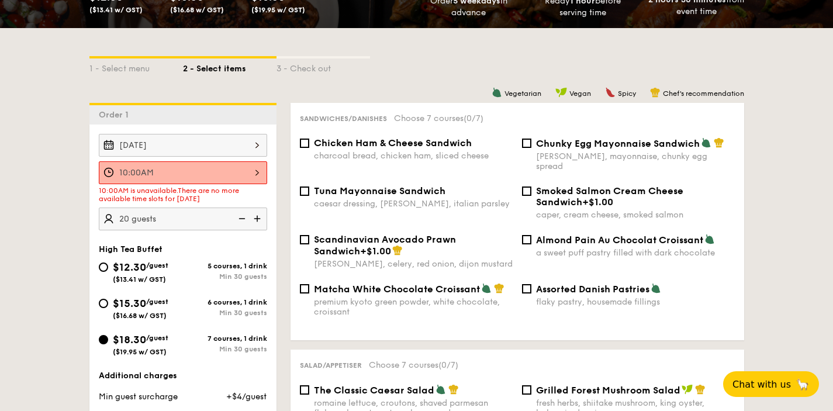
drag, startPoint x: 124, startPoint y: 189, endPoint x: 227, endPoint y: 198, distance: 103.2
click at [225, 198] on div "10:00AM is unavailable. There are no more available time slots for [DATE]" at bounding box center [183, 195] width 168 height 16
click at [234, 199] on div "10:00AM is unavailable. There are no more available time slots for [DATE]" at bounding box center [183, 195] width 168 height 16
drag, startPoint x: 103, startPoint y: 189, endPoint x: 193, endPoint y: 194, distance: 89.6
click at [187, 193] on div "10:00AM is unavailable. There are no more available time slots for [DATE]" at bounding box center [183, 195] width 168 height 16
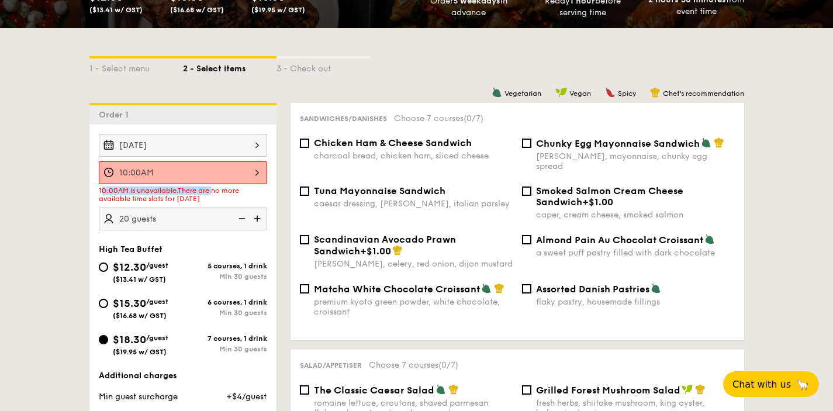
click at [195, 177] on div "10:00AM" at bounding box center [183, 172] width 168 height 23
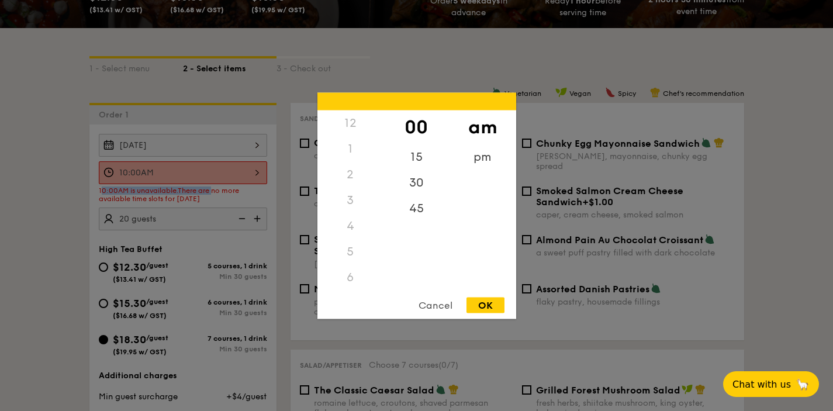
scroll to position [129, 0]
click at [347, 269] on div "11" at bounding box center [350, 274] width 66 height 34
click at [483, 299] on div "OK" at bounding box center [486, 305] width 38 height 16
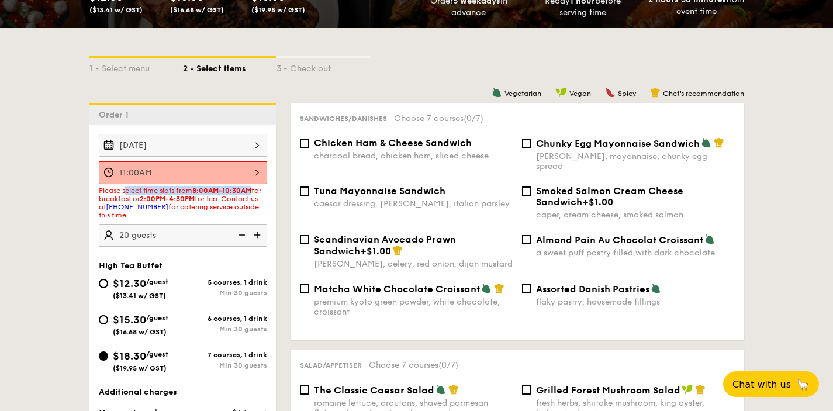
drag, startPoint x: 125, startPoint y: 188, endPoint x: 256, endPoint y: 194, distance: 131.1
click at [256, 194] on span "Please select time slots from 8:00AM-10:30AM for breakfast or 2:00PM-4:30PM for…" at bounding box center [180, 203] width 163 height 33
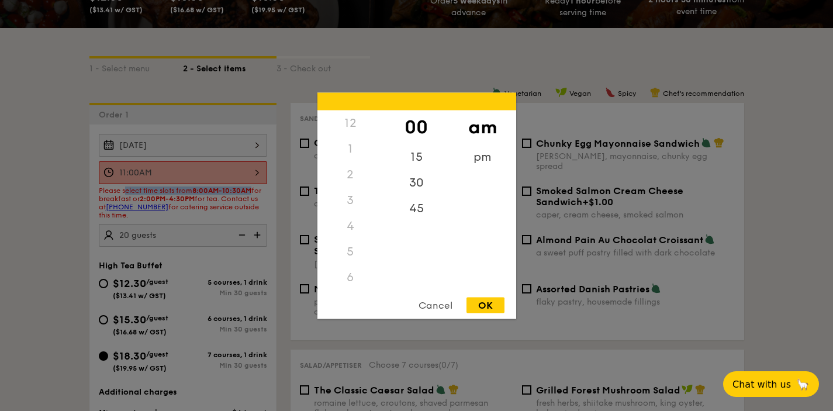
click at [244, 174] on div "11:00AM 12 1 2 3 4 5 6 7 8 9 10 11 00 15 30 45 am pm Cancel OK" at bounding box center [183, 172] width 168 height 23
click at [357, 192] on div "8" at bounding box center [350, 194] width 66 height 34
click at [493, 305] on div "OK" at bounding box center [486, 305] width 38 height 16
type input "8:00AM"
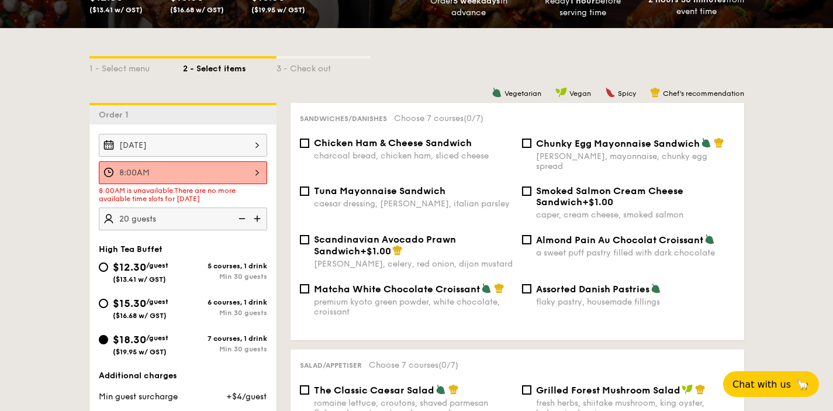
click at [256, 223] on img at bounding box center [259, 219] width 18 height 22
click at [256, 224] on img at bounding box center [259, 219] width 18 height 22
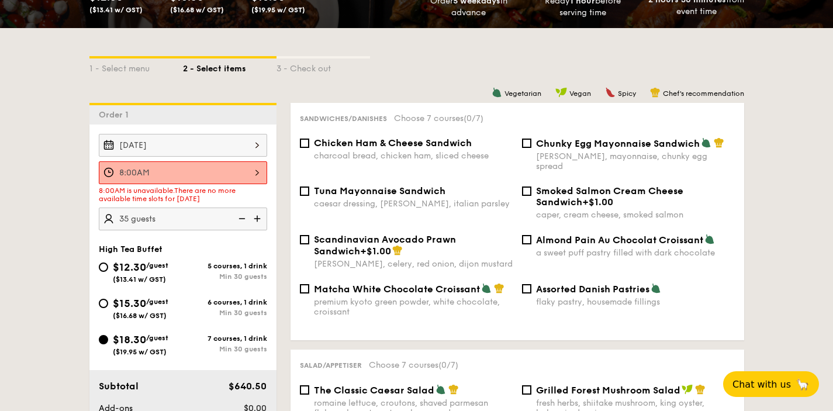
click at [244, 219] on img at bounding box center [241, 219] width 18 height 22
click at [251, 220] on img at bounding box center [259, 219] width 18 height 22
click at [247, 220] on img at bounding box center [241, 219] width 18 height 22
click at [251, 218] on img at bounding box center [259, 219] width 18 height 22
click at [256, 218] on img at bounding box center [259, 219] width 18 height 22
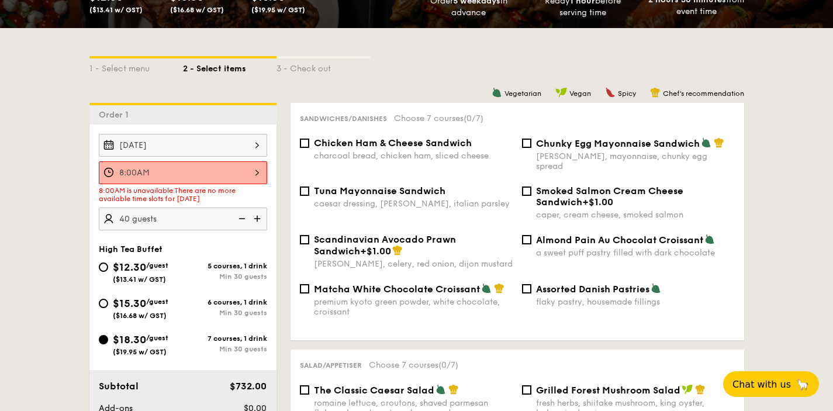
click at [247, 219] on img at bounding box center [241, 219] width 18 height 22
type input "35 guests"
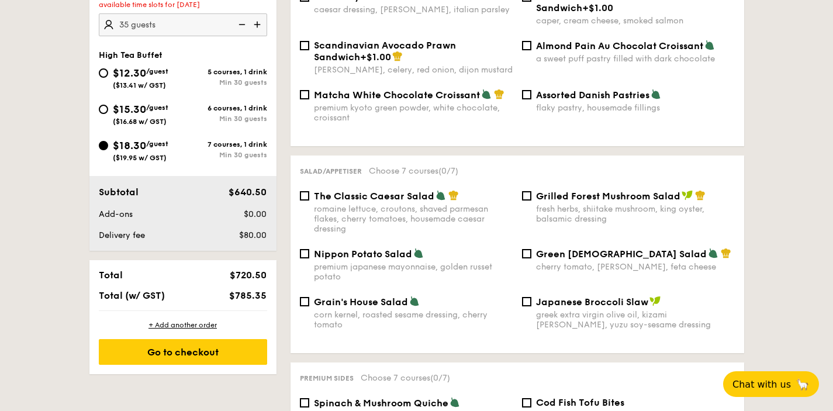
scroll to position [477, 0]
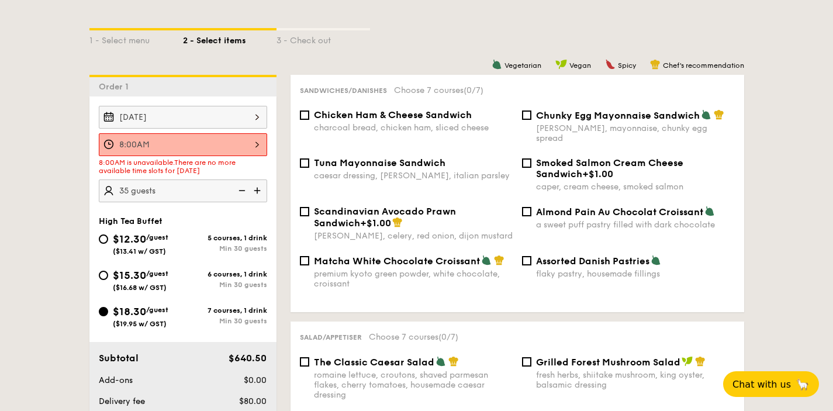
scroll to position [190, 0]
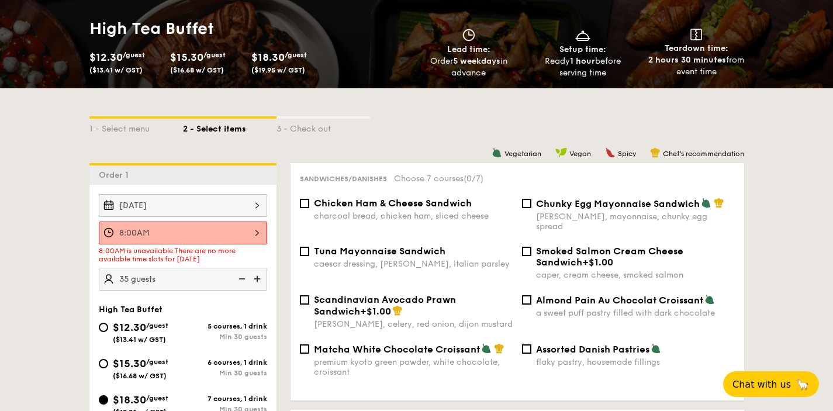
click at [225, 232] on div "8:00AM" at bounding box center [183, 233] width 168 height 23
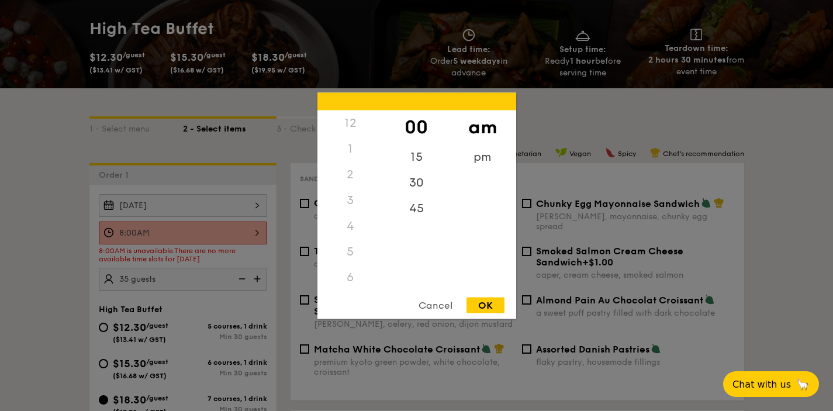
scroll to position [77, 0]
click at [351, 285] on div "9" at bounding box center [350, 289] width 66 height 34
click at [416, 188] on div "30" at bounding box center [417, 187] width 66 height 34
click at [413, 136] on div "15" at bounding box center [417, 153] width 66 height 34
click at [417, 125] on div "00" at bounding box center [417, 127] width 66 height 34
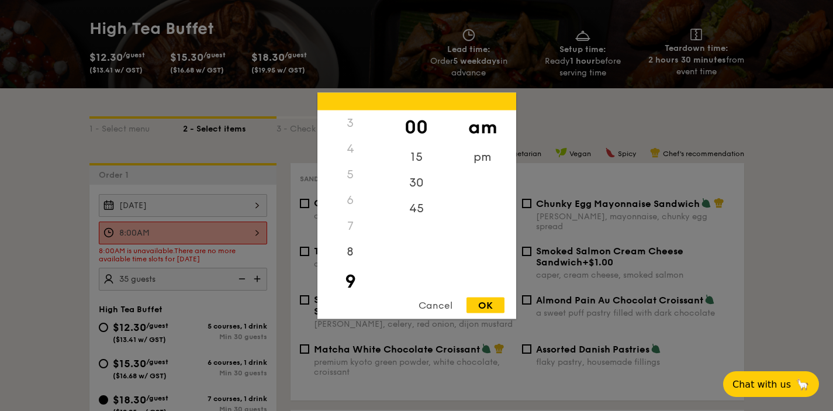
click at [489, 307] on div "OK" at bounding box center [486, 305] width 38 height 16
type input "9:00AM"
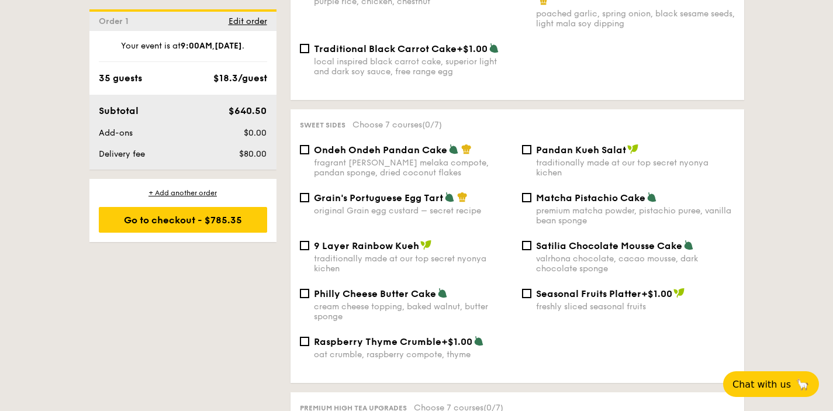
scroll to position [1255, 0]
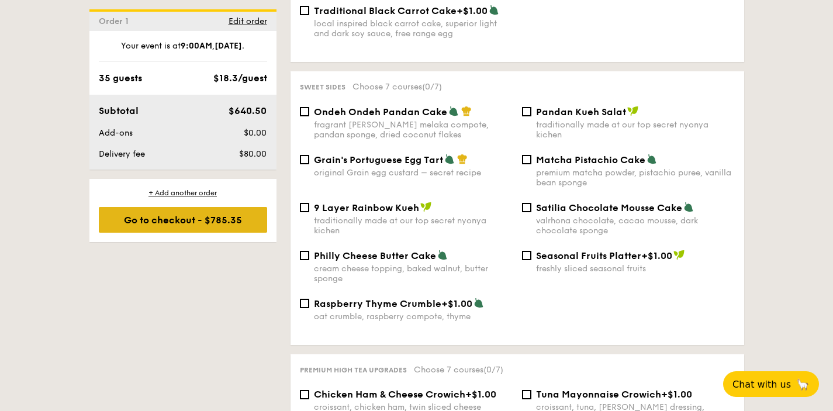
click at [247, 222] on div "Go to checkout - $785.35" at bounding box center [183, 220] width 168 height 26
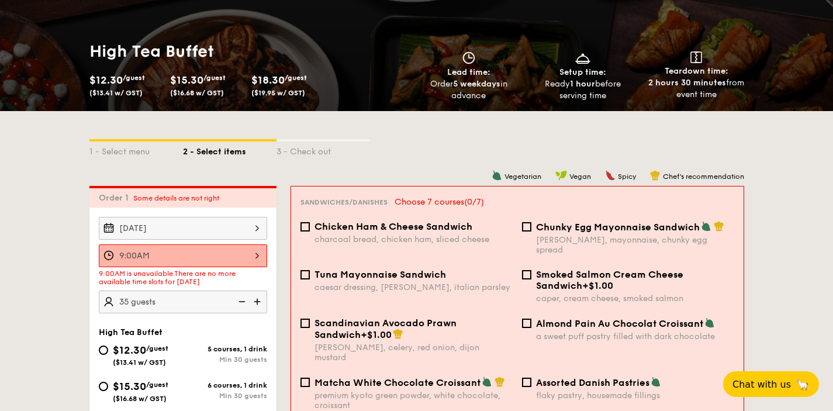
scroll to position [222, 0]
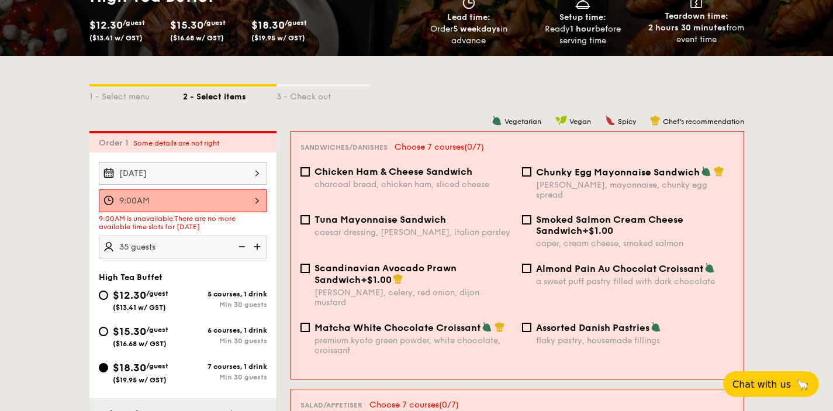
click at [218, 202] on div "9:00AM" at bounding box center [183, 200] width 168 height 23
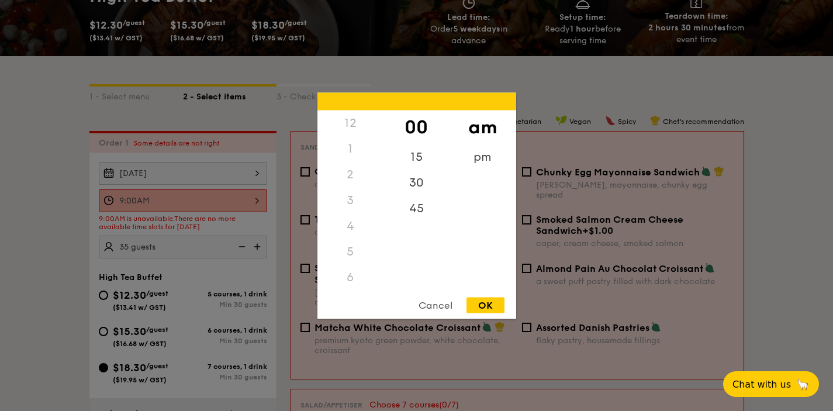
scroll to position [103, 0]
click at [486, 302] on div "OK" at bounding box center [486, 305] width 38 height 16
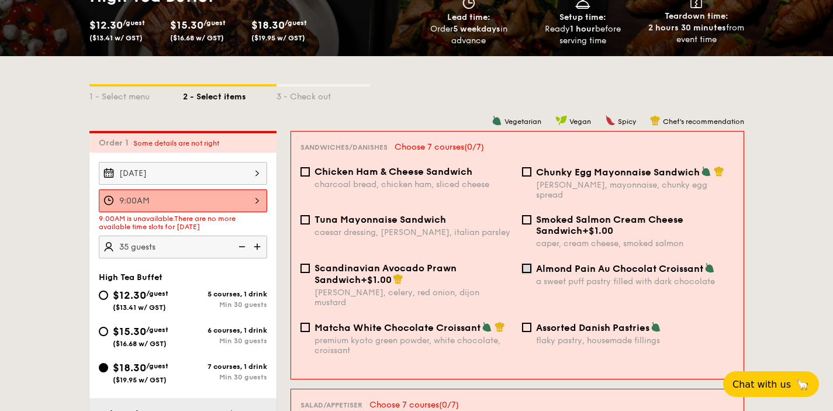
click at [527, 264] on input "Almond Pain Au Chocolat Croissant a sweet puff pastry filled with dark chocolate" at bounding box center [526, 268] width 9 height 9
checkbox input "true"
click at [527, 298] on div "Scandinavian Avocado Prawn Sandwich +$1.00 [PERSON_NAME], celery, red onion, di…" at bounding box center [517, 292] width 443 height 59
click at [532, 322] on div "Assorted Danish Pastries flaky pastry, housemade fillings" at bounding box center [628, 334] width 222 height 24
click at [530, 323] on input "Assorted Danish Pastries flaky pastry, housemade fillings" at bounding box center [526, 327] width 9 height 9
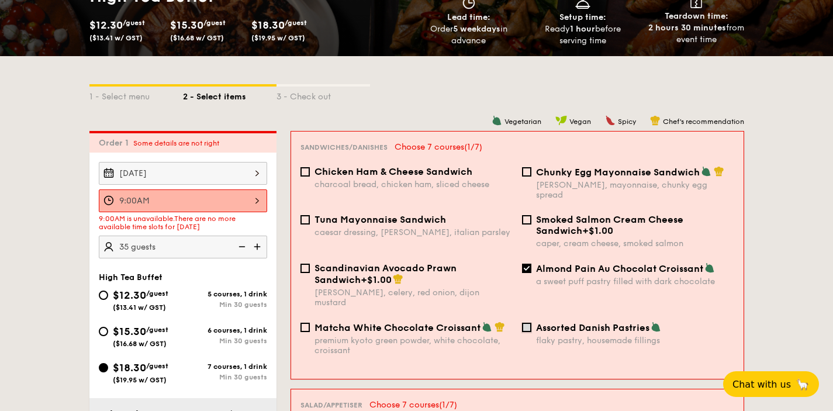
checkbox input "true"
click at [533, 215] on div "Smoked Salmon Cream Cheese Sandwich +$1.00 caper, cream cheese, smoked salmon" at bounding box center [628, 231] width 222 height 34
click at [529, 215] on input "Smoked Salmon Cream Cheese Sandwich +$1.00 caper, cream cheese, smoked salmon" at bounding box center [526, 219] width 9 height 9
checkbox input "true"
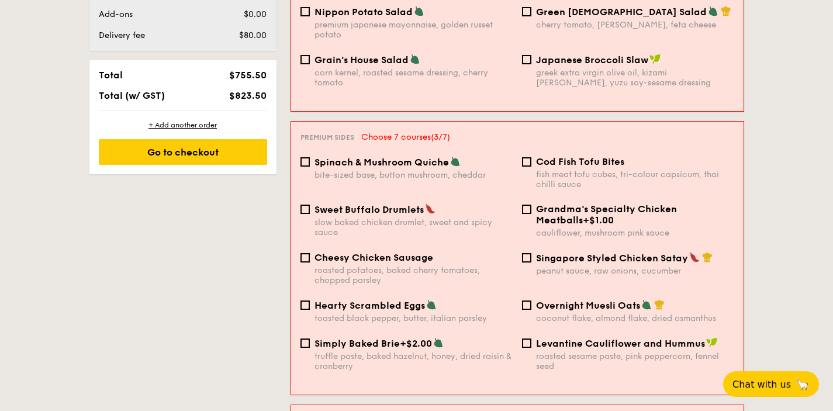
scroll to position [734, 0]
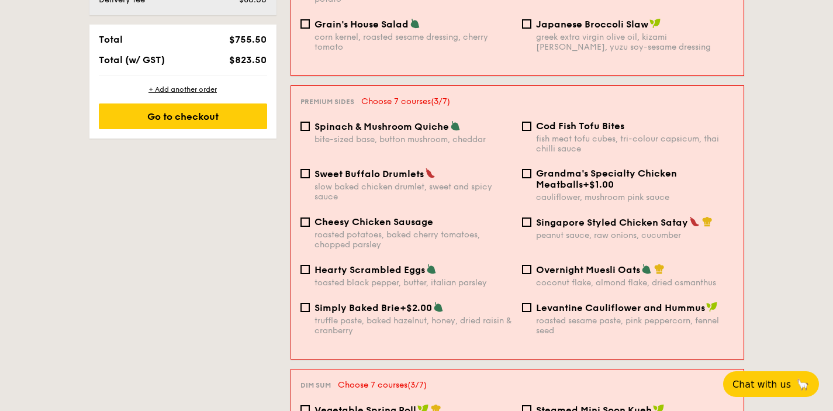
click at [304, 264] on div "Hearty Scrambled Eggs toasted black pepper, butter, italian parsley" at bounding box center [407, 276] width 222 height 24
click at [307, 265] on input "Hearty Scrambled Eggs toasted black pepper, butter, italian parsley" at bounding box center [305, 269] width 9 height 9
checkbox input "true"
click at [303, 122] on input "Spinach & Mushroom Quiche bite-sized base, button mushroom, cheddar" at bounding box center [305, 126] width 9 height 9
checkbox input "true"
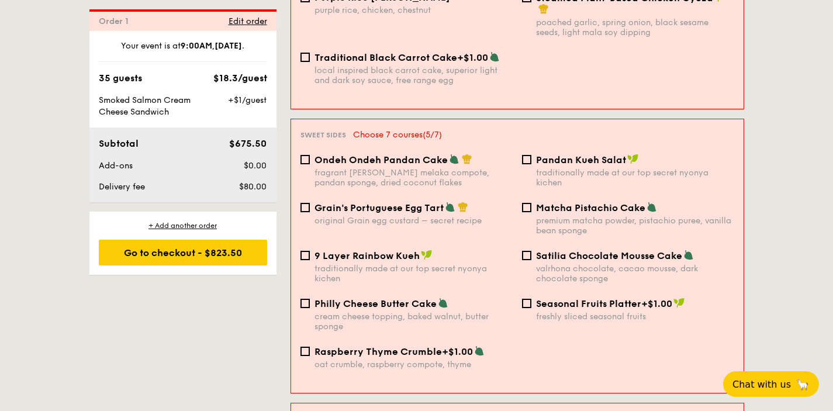
scroll to position [1228, 0]
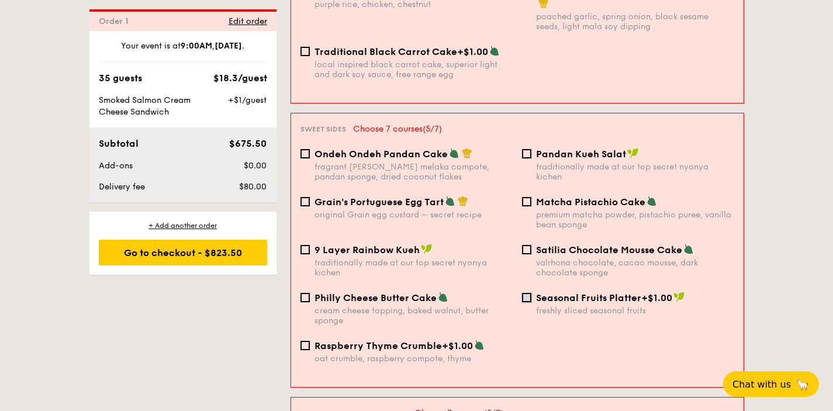
click at [527, 293] on input "Seasonal Fruits Platter +$1.00 freshly sliced seasonal fruits" at bounding box center [526, 297] width 9 height 9
checkbox input "true"
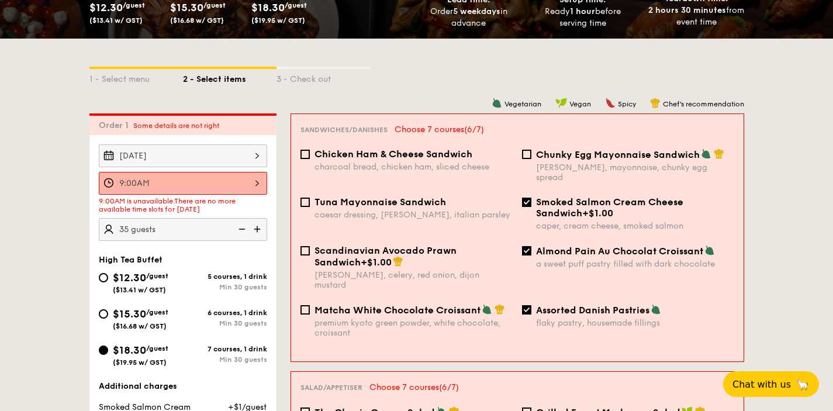
scroll to position [234, 0]
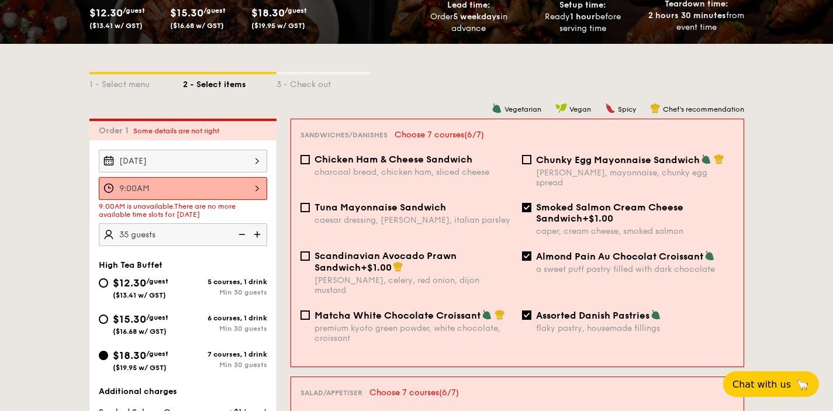
click at [249, 195] on div "9:00AM" at bounding box center [183, 188] width 168 height 23
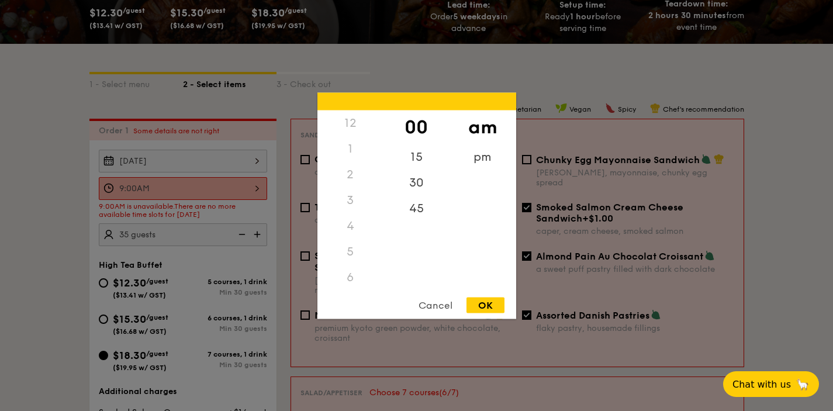
scroll to position [103, 0]
click at [356, 223] on div "8" at bounding box center [350, 230] width 66 height 34
click at [418, 185] on div "30" at bounding box center [417, 187] width 66 height 34
click at [493, 307] on div "OK" at bounding box center [486, 305] width 38 height 16
click at [245, 181] on div "8:30AM 12 1 2 3 4 5 6 7 8 9 10 11 00 15 30 45 am pm Cancel OK" at bounding box center [183, 188] width 168 height 23
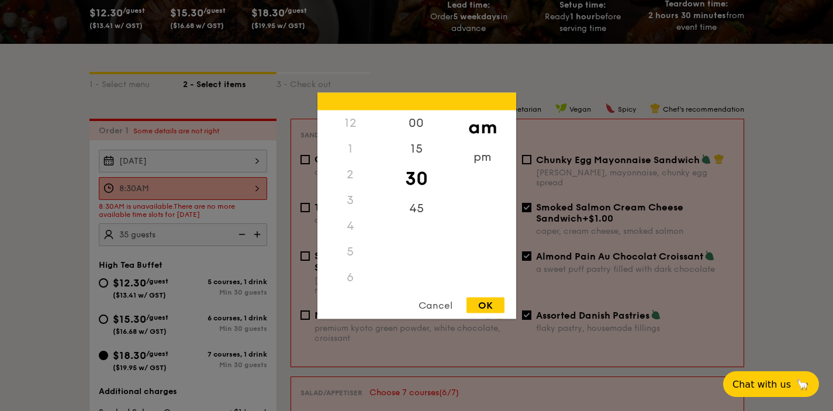
scroll to position [77, 0]
click at [413, 199] on div "45" at bounding box center [417, 212] width 66 height 34
click at [487, 308] on div "OK" at bounding box center [486, 305] width 38 height 16
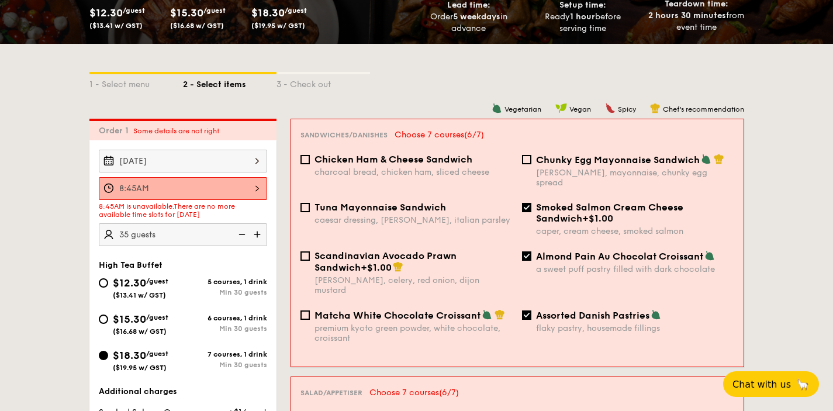
click at [241, 184] on div "8:45AM" at bounding box center [183, 188] width 168 height 23
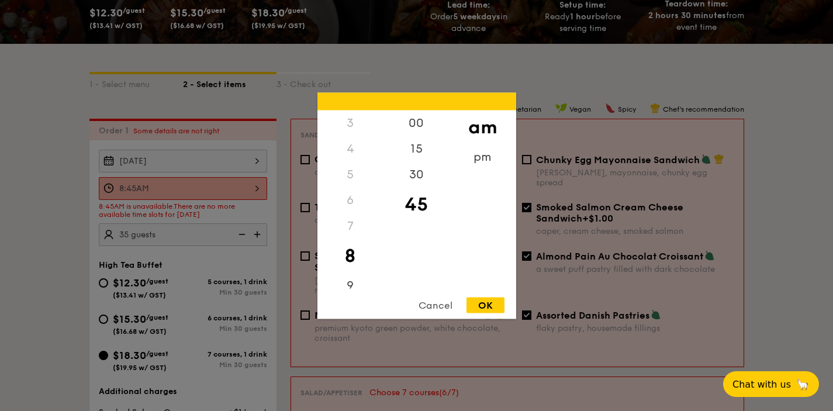
click at [365, 266] on div "8" at bounding box center [350, 256] width 66 height 34
click at [356, 278] on div "9" at bounding box center [350, 289] width 66 height 34
click at [354, 250] on div "10" at bounding box center [350, 249] width 66 height 34
click at [423, 182] on div "30" at bounding box center [417, 178] width 66 height 34
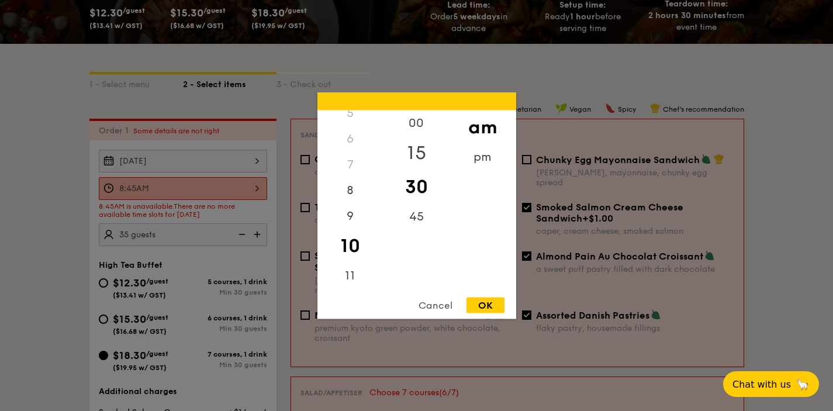
click at [420, 154] on div "15" at bounding box center [417, 153] width 66 height 34
click at [484, 312] on div "OK" at bounding box center [486, 305] width 38 height 16
type input "10:15AM"
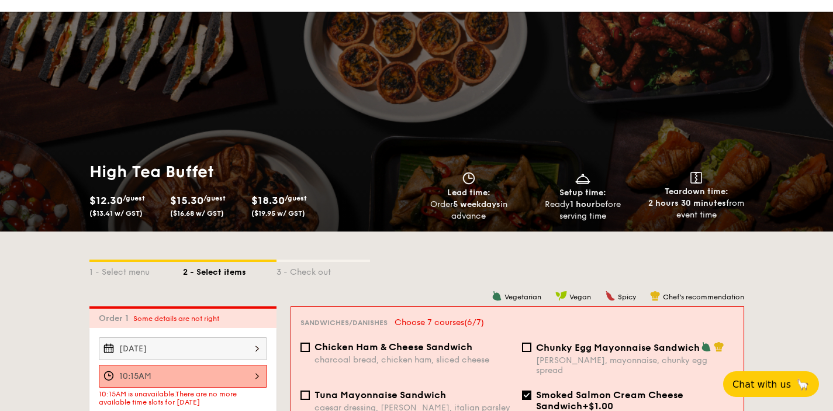
scroll to position [0, 0]
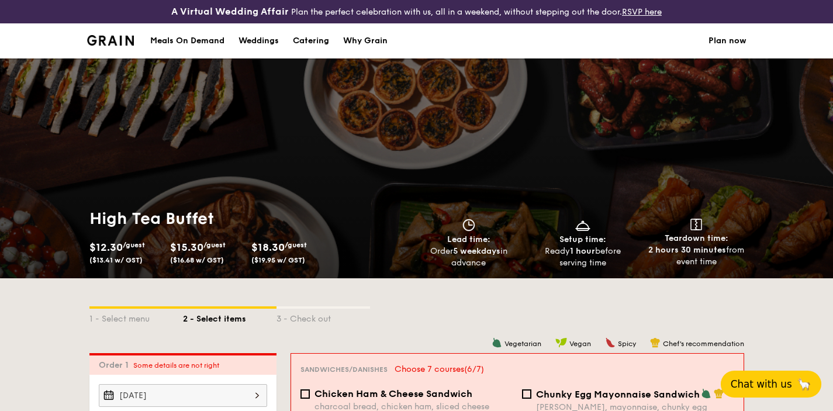
click at [757, 390] on button "Chat with us 🦙" at bounding box center [771, 384] width 101 height 27
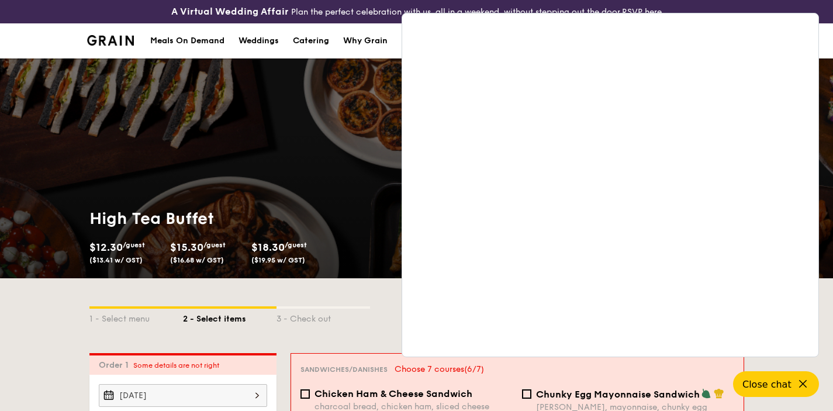
click at [271, 217] on h1 "High Tea Buffet" at bounding box center [250, 218] width 323 height 21
click at [345, 281] on div "1 - Select menu 2 - Select items 3 - Check out" at bounding box center [416, 315] width 655 height 75
drag, startPoint x: 354, startPoint y: 230, endPoint x: 356, endPoint y: 219, distance: 11.8
click at [354, 229] on div "High Tea Buffet $12.30 /guest ($13.41 w/ GST) $15.30 /guest ($16.68 w/ GST) $18…" at bounding box center [250, 238] width 323 height 61
click at [308, 178] on div "High Tea Buffet $12.30 /guest ($13.41 w/ GST) $15.30 /guest ($16.68 w/ GST) $18…" at bounding box center [416, 168] width 833 height 220
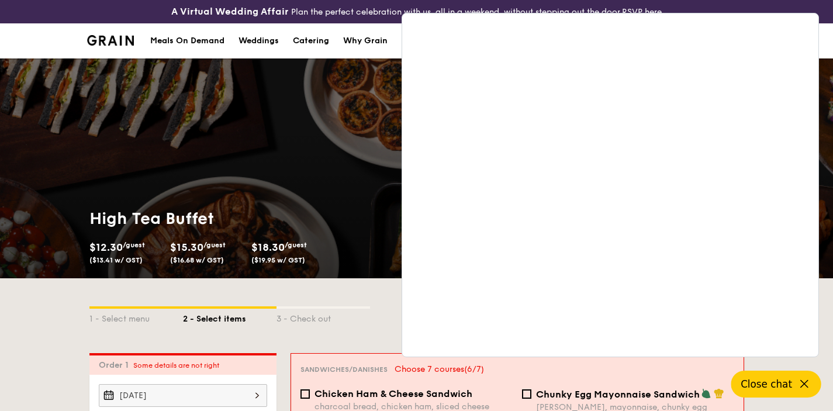
click at [798, 378] on icon at bounding box center [805, 384] width 14 height 14
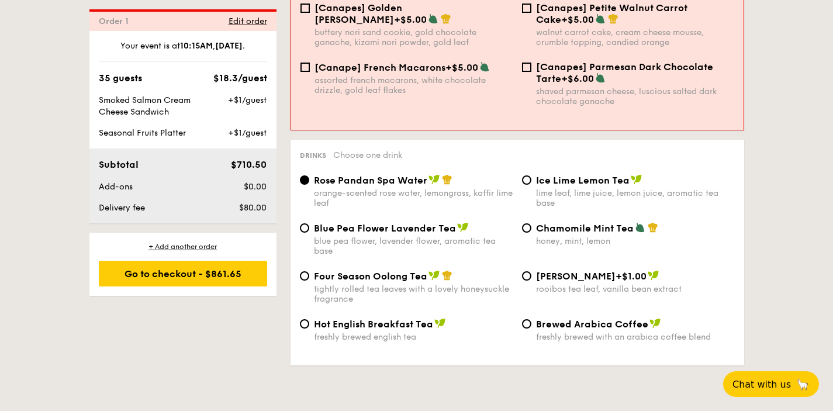
scroll to position [2058, 0]
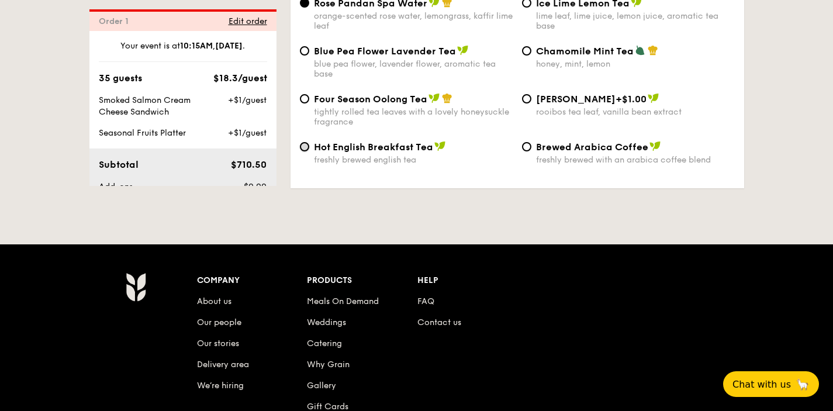
click at [301, 142] on input "Hot English Breakfast Tea freshly brewed english tea" at bounding box center [304, 146] width 9 height 9
radio input "true"
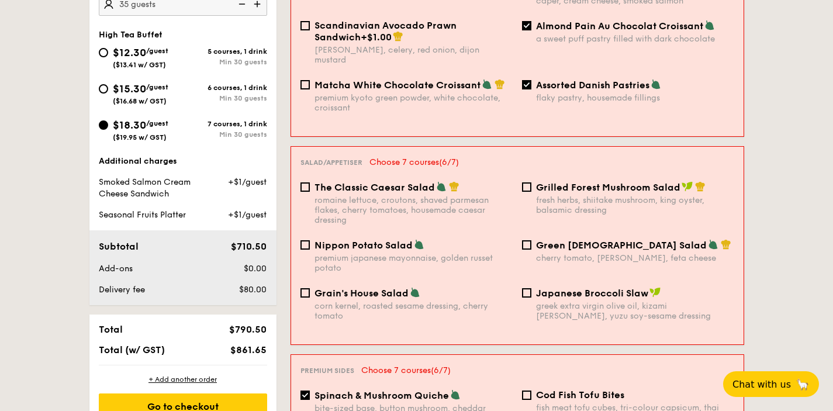
scroll to position [464, 0]
click at [530, 241] on input "Green Goddess Salad cherry tomato, [PERSON_NAME], feta cheese" at bounding box center [526, 245] width 9 height 9
checkbox input "true"
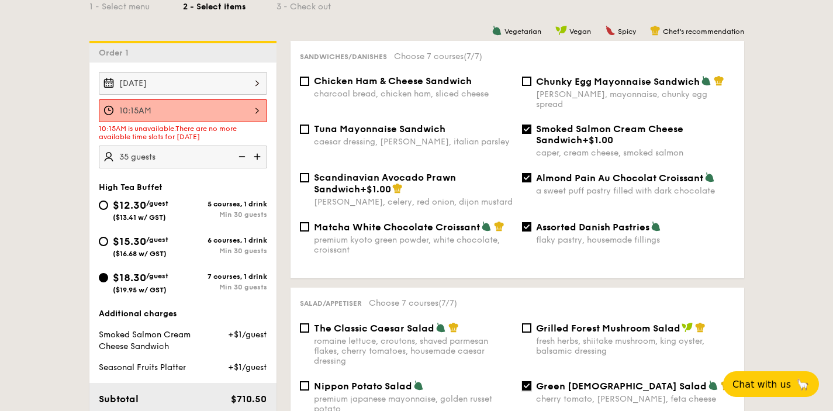
scroll to position [301, 0]
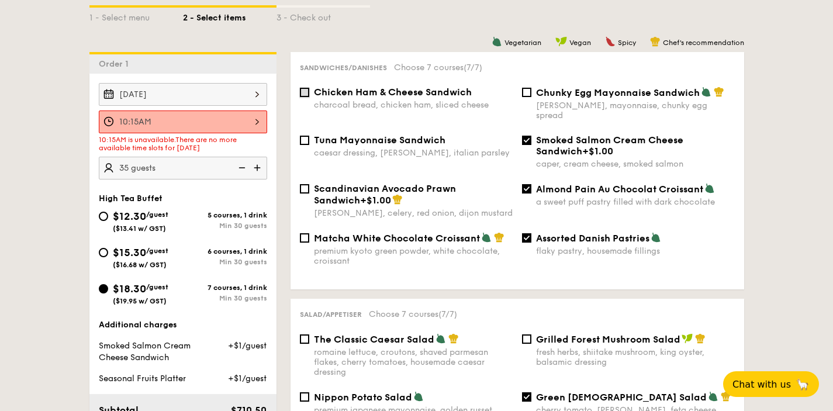
click at [301, 94] on input "Chicken Ham & Cheese Sandwich charcoal bread, chicken ham, sliced cheese" at bounding box center [304, 92] width 9 height 9
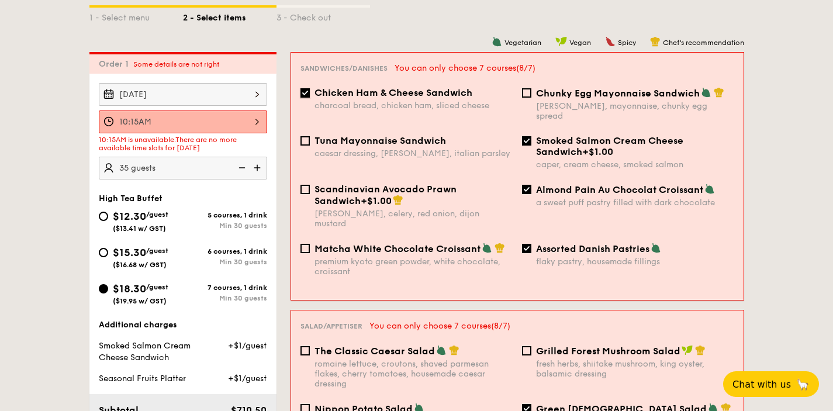
click at [302, 92] on input "Chicken Ham & Cheese Sandwich charcoal bread, chicken ham, sliced cheese" at bounding box center [305, 92] width 9 height 9
checkbox input "false"
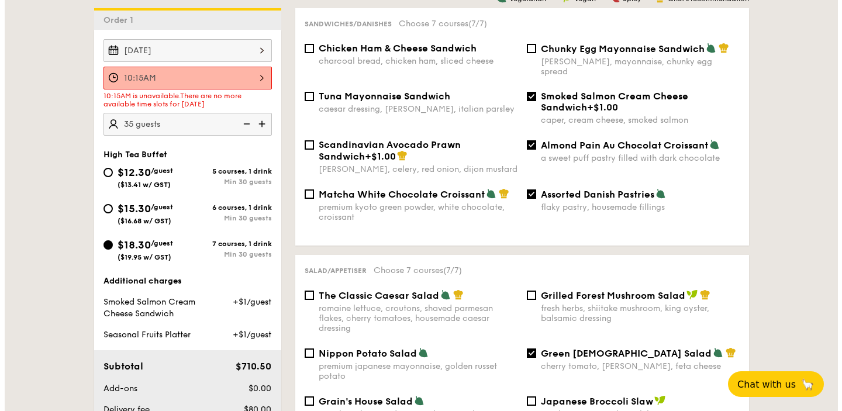
scroll to position [212, 0]
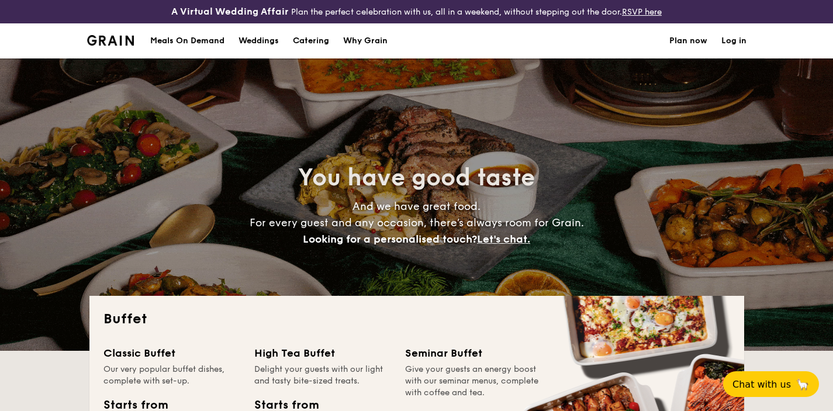
select select
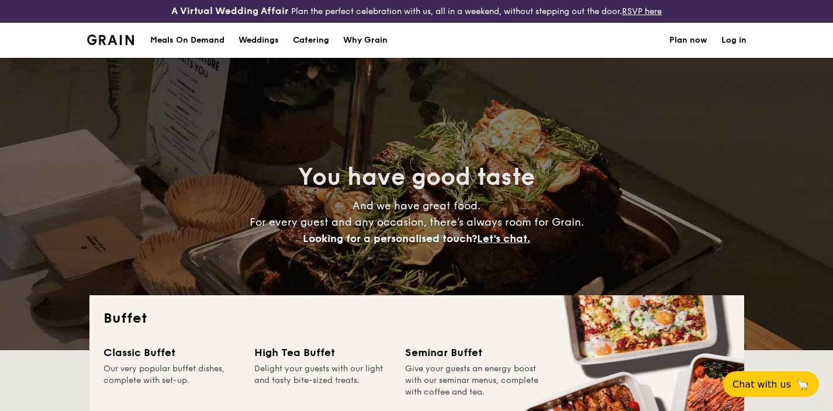
scroll to position [178, 0]
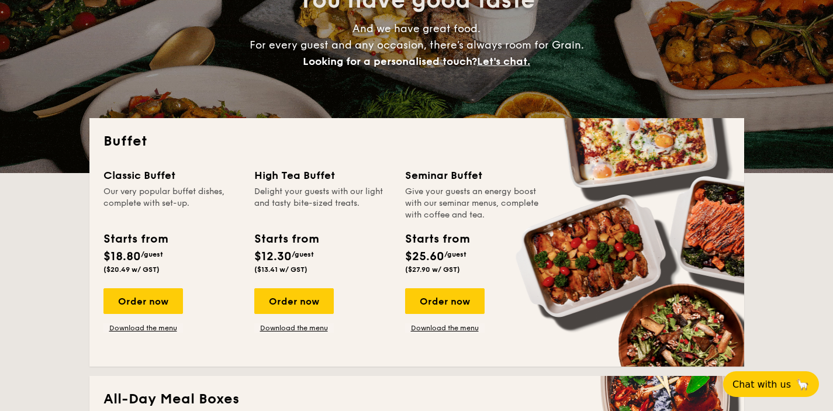
click at [279, 186] on div "Delight your guests with our light and tasty bite-sized treats." at bounding box center [322, 203] width 137 height 35
click at [317, 334] on div "Classic Buffet Our very popular buffet dishes, complete with set-up. Starts fro…" at bounding box center [416, 259] width 627 height 185
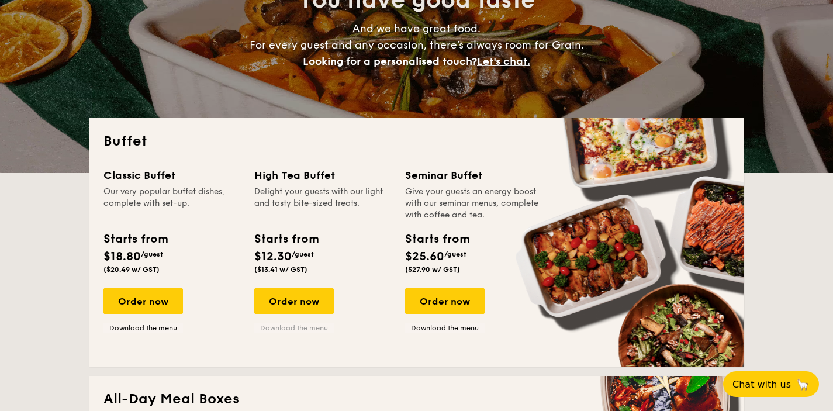
click at [314, 329] on link "Download the menu" at bounding box center [294, 327] width 80 height 9
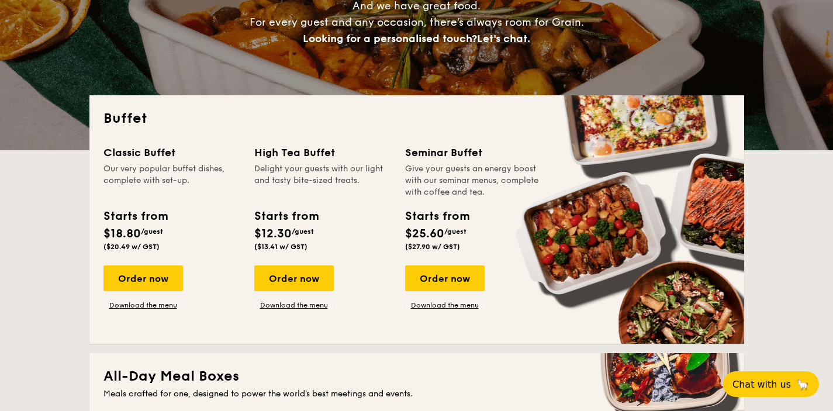
scroll to position [201, 0]
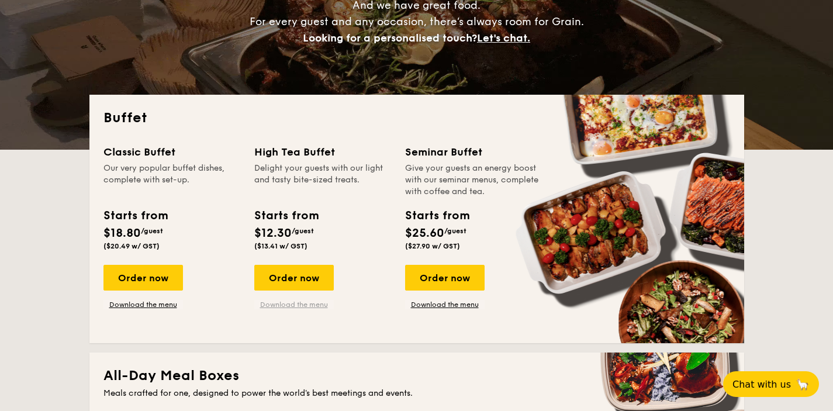
click at [295, 303] on link "Download the menu" at bounding box center [294, 304] width 80 height 9
